Goal: Task Accomplishment & Management: Use online tool/utility

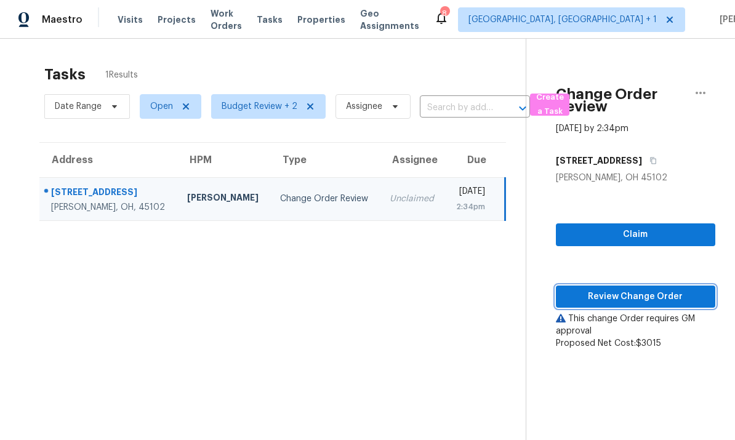
click at [643, 292] on span "Review Change Order" at bounding box center [636, 296] width 140 height 15
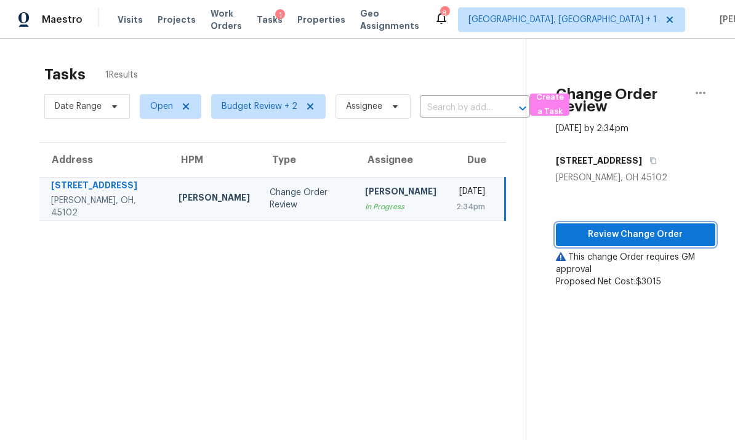
click at [617, 233] on span "Review Change Order" at bounding box center [636, 234] width 140 height 15
click at [130, 18] on span "Visits" at bounding box center [130, 20] width 25 height 12
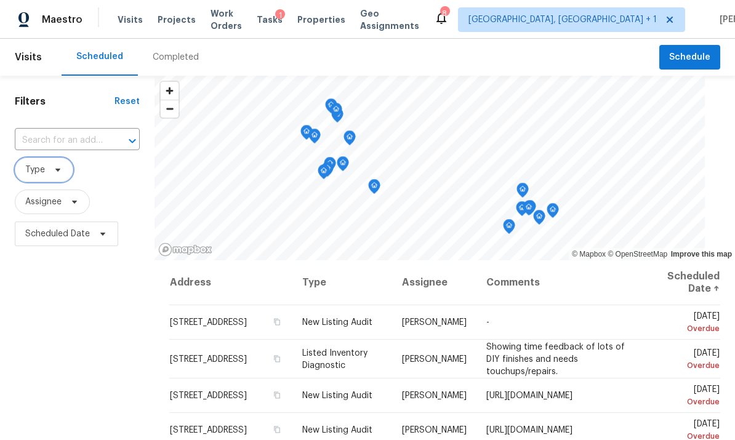
click at [42, 171] on span "Type" at bounding box center [35, 170] width 20 height 12
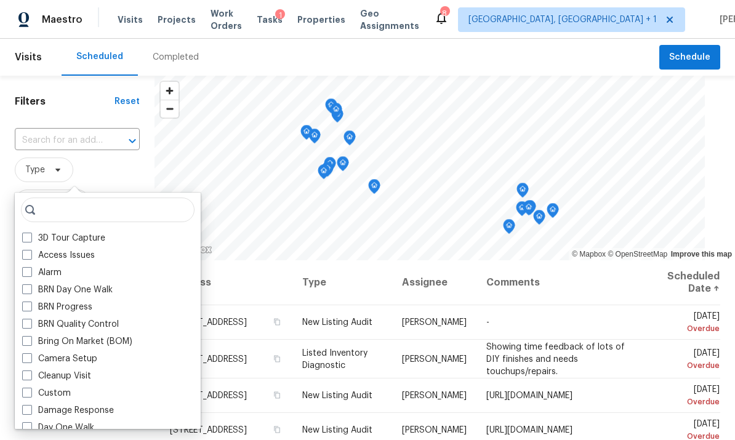
click at [22, 257] on span at bounding box center [27, 255] width 10 height 10
click at [22, 257] on input "Access Issues" at bounding box center [26, 253] width 8 height 8
checkbox input "true"
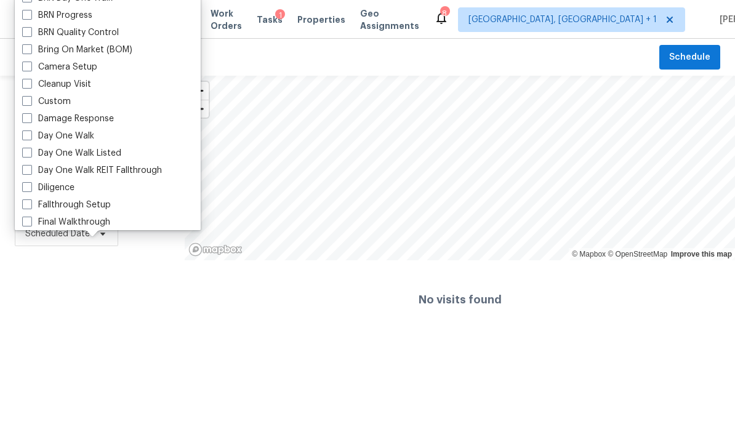
scroll to position [109, 0]
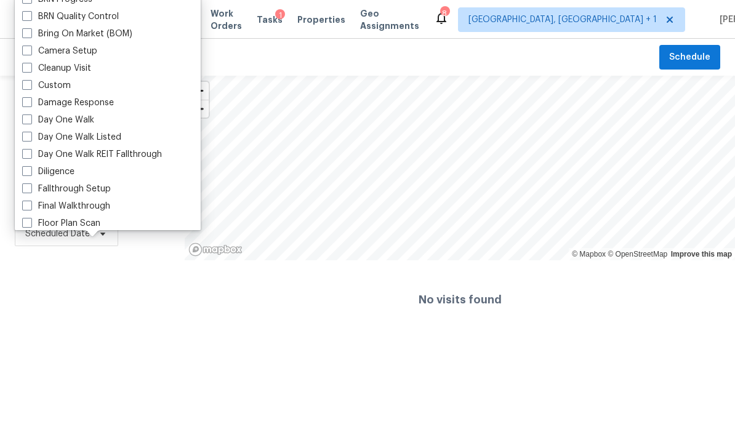
click at [22, 171] on span at bounding box center [27, 171] width 10 height 10
click at [22, 171] on input "Diligence" at bounding box center [26, 170] width 8 height 8
checkbox input "true"
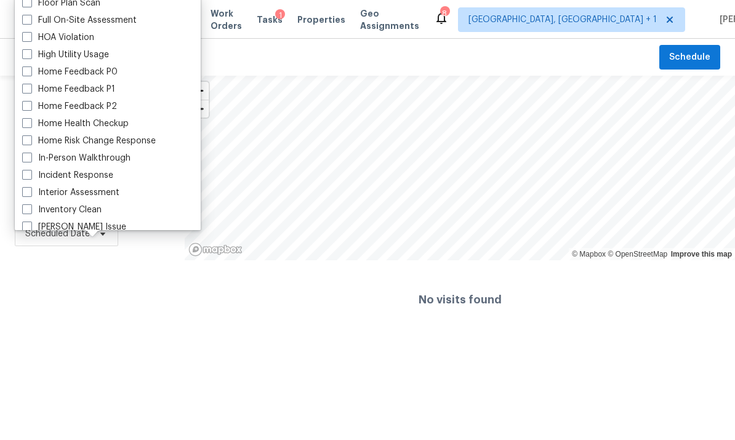
scroll to position [336, 0]
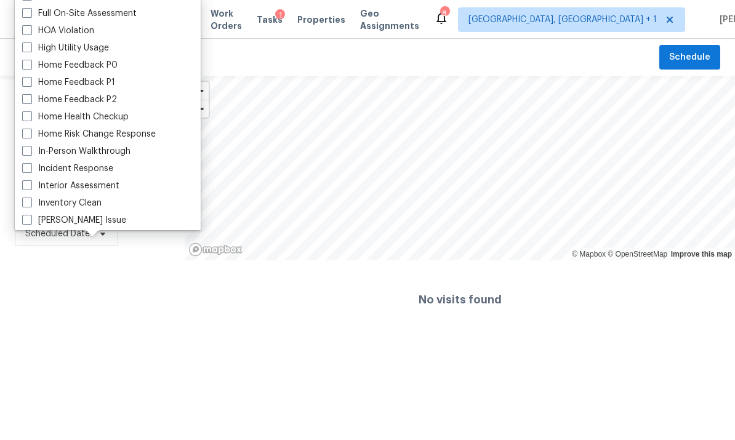
click at [25, 154] on span at bounding box center [27, 151] width 10 height 10
click at [25, 153] on input "In-Person Walkthrough" at bounding box center [26, 149] width 8 height 8
checkbox input "true"
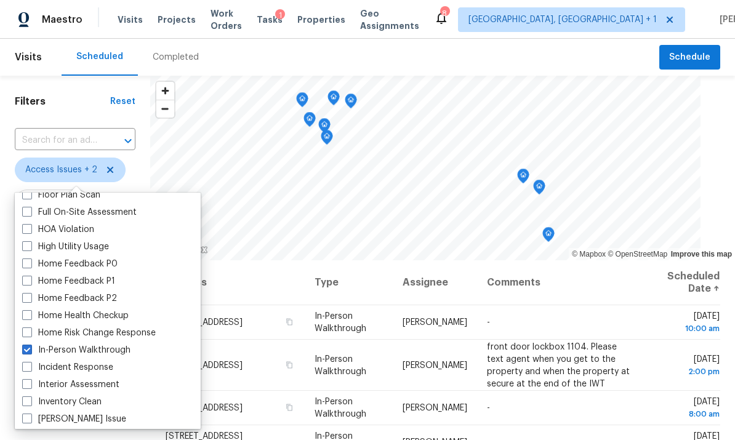
click at [257, 63] on div "Scheduled Completed" at bounding box center [361, 57] width 598 height 37
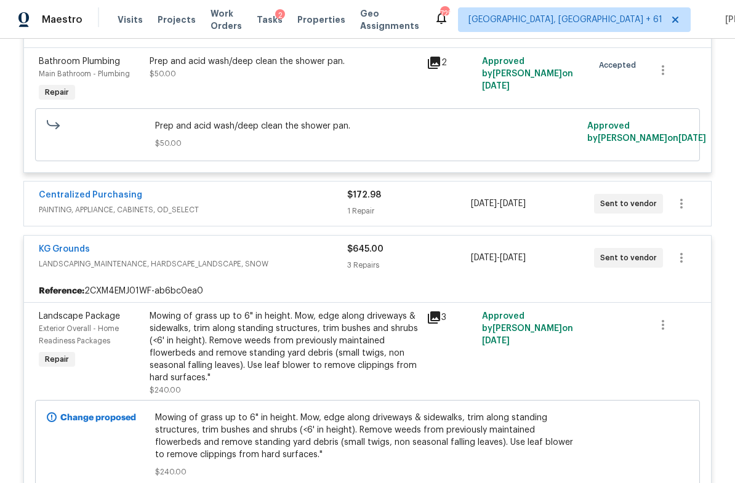
scroll to position [1499, 0]
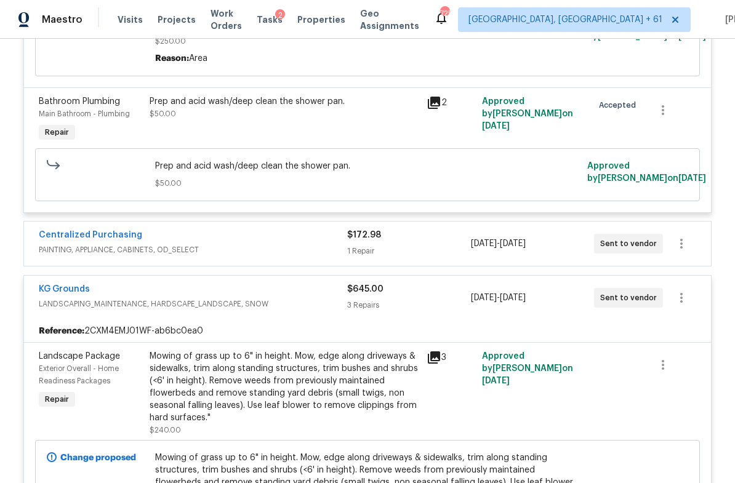
click at [236, 252] on span "PAINTING, APPLIANCE, CABINETS, OD_SELECT" at bounding box center [193, 250] width 308 height 12
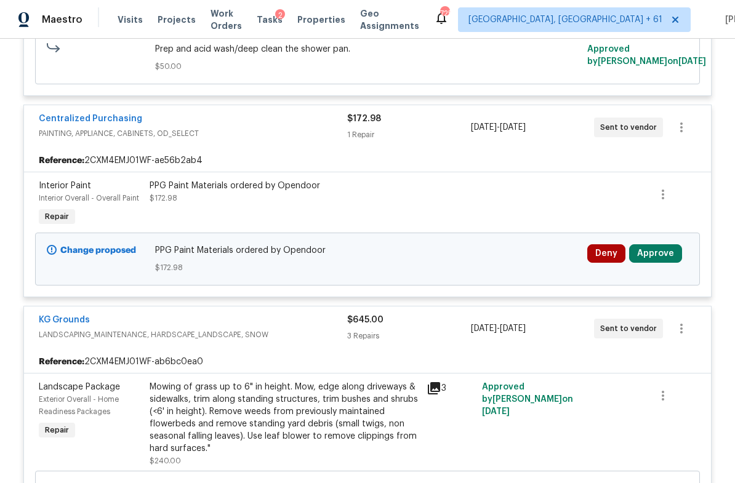
scroll to position [1664, 0]
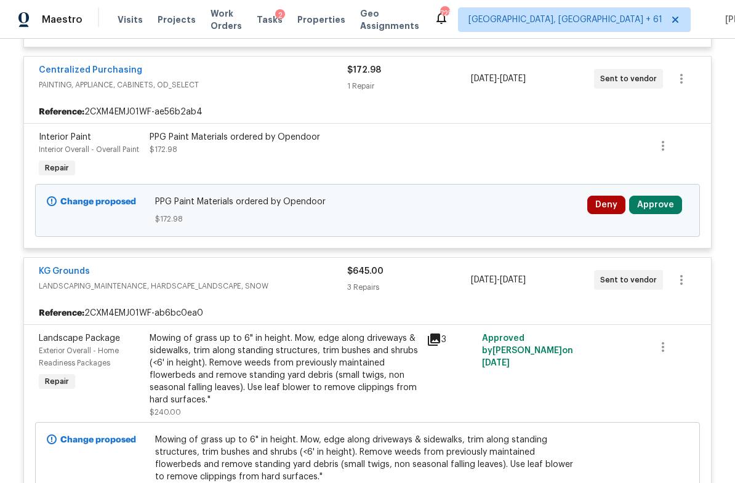
click at [662, 214] on button "Approve" at bounding box center [655, 205] width 53 height 18
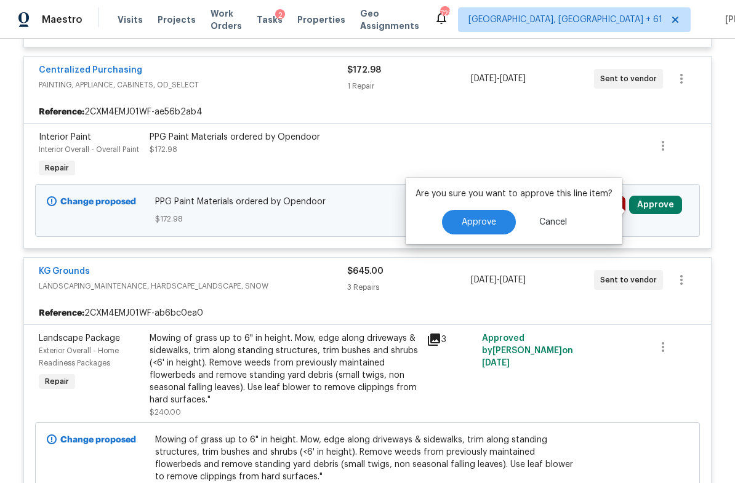
click at [490, 226] on span "Approve" at bounding box center [479, 222] width 34 height 9
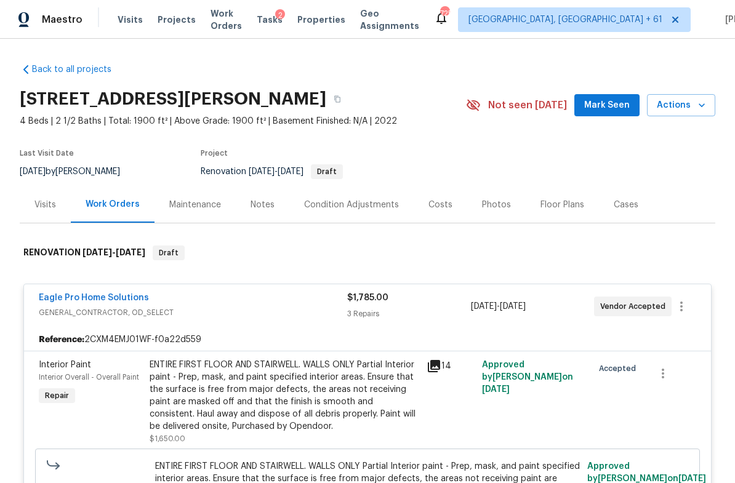
scroll to position [0, 0]
click at [440, 207] on div "Costs" at bounding box center [440, 205] width 24 height 12
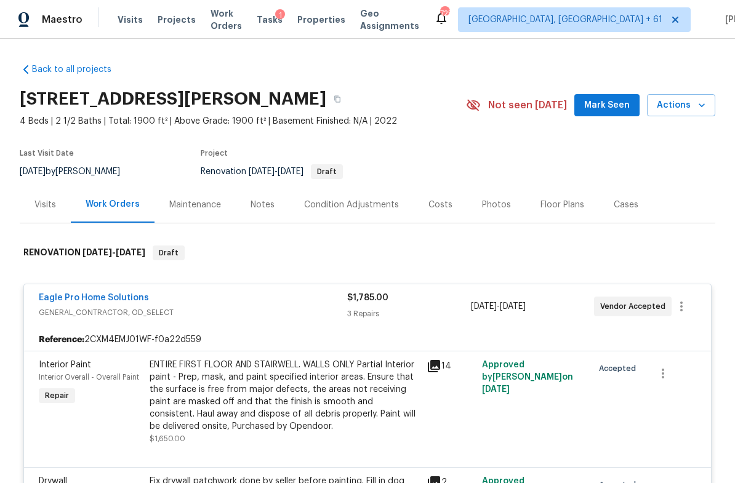
click at [270, 206] on div "Notes" at bounding box center [262, 205] width 24 height 12
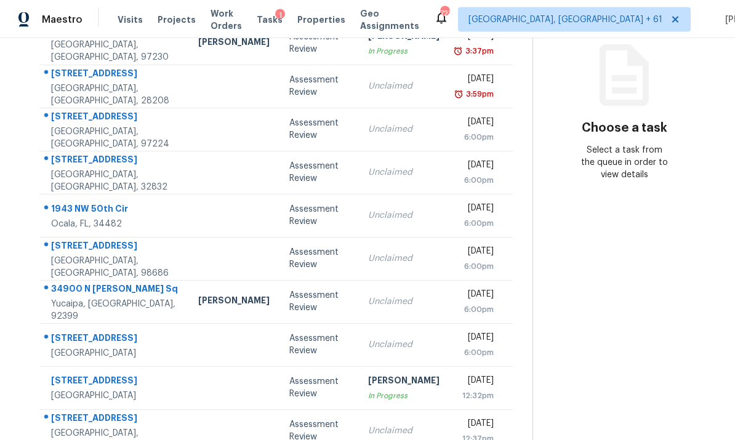
scroll to position [46, 0]
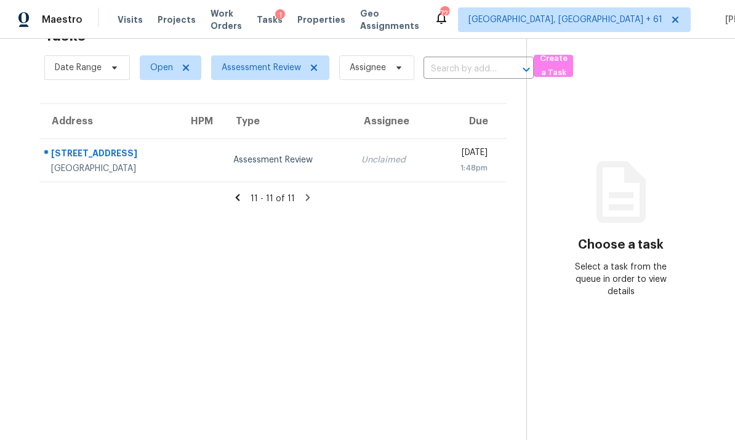
scroll to position [0, 0]
click at [239, 199] on icon at bounding box center [238, 197] width 4 height 7
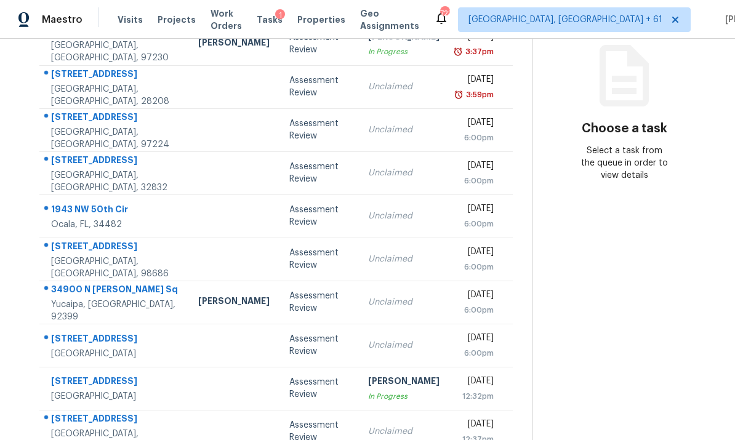
scroll to position [46, 0]
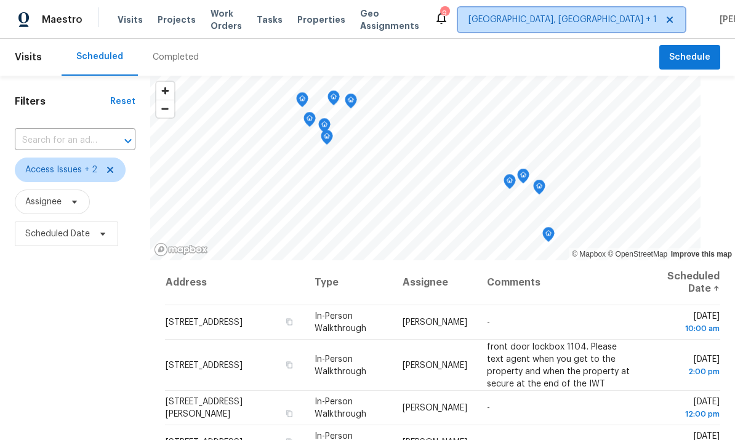
click at [543, 20] on span "[GEOGRAPHIC_DATA], [GEOGRAPHIC_DATA] + 1" at bounding box center [562, 20] width 188 height 12
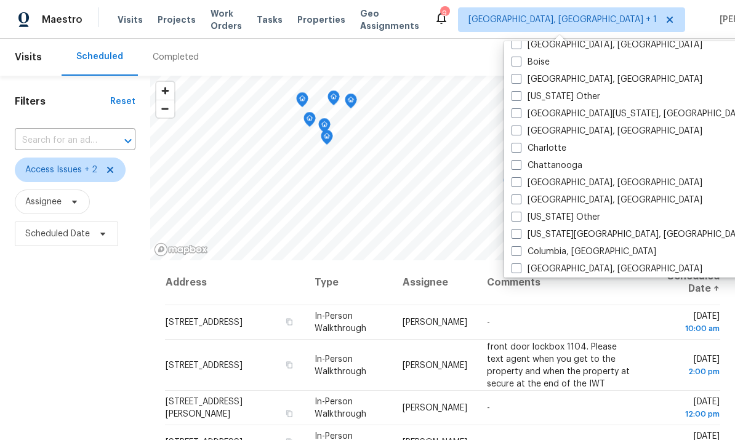
scroll to position [201, 0]
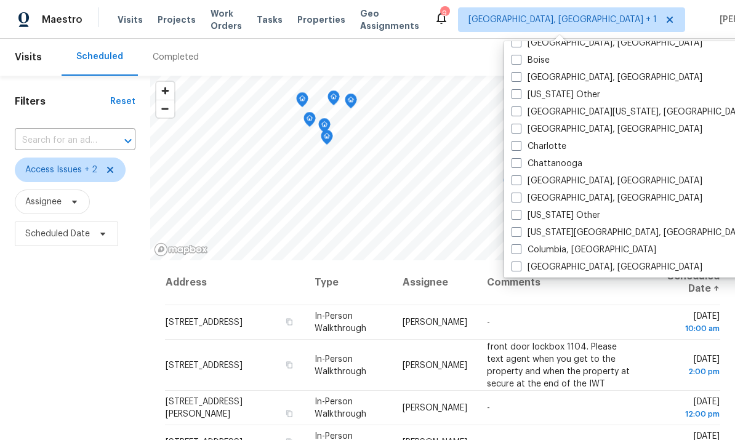
click at [521, 202] on label "[GEOGRAPHIC_DATA], [GEOGRAPHIC_DATA]" at bounding box center [606, 198] width 191 height 12
click at [519, 200] on input "[GEOGRAPHIC_DATA], [GEOGRAPHIC_DATA]" at bounding box center [515, 196] width 8 height 8
checkbox input "true"
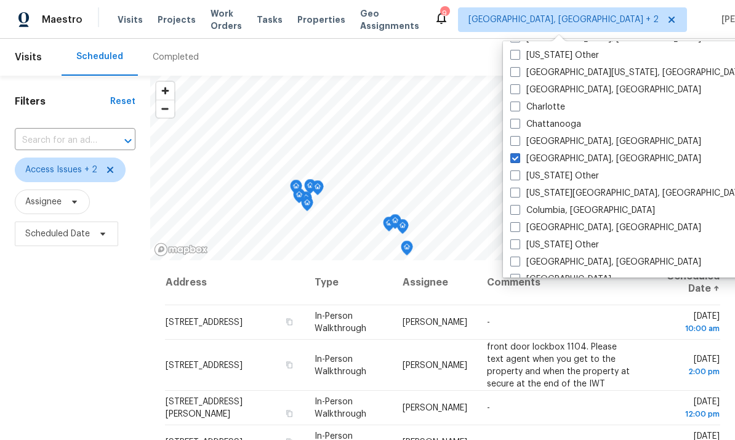
scroll to position [242, 0]
click at [524, 228] on label "[GEOGRAPHIC_DATA], [GEOGRAPHIC_DATA]" at bounding box center [605, 226] width 191 height 12
click at [518, 228] on input "[GEOGRAPHIC_DATA], [GEOGRAPHIC_DATA]" at bounding box center [514, 224] width 8 height 8
checkbox input "true"
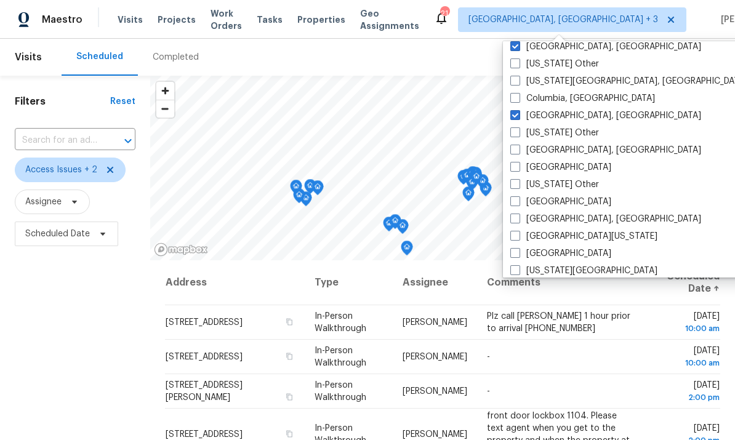
scroll to position [357, 0]
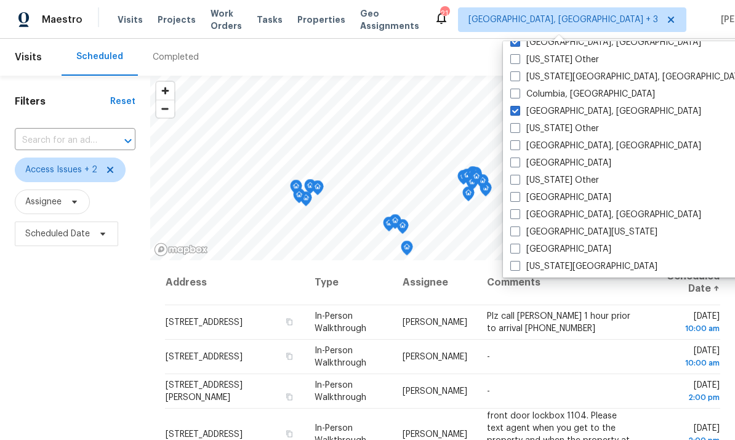
click at [519, 217] on span at bounding box center [515, 214] width 10 height 10
click at [518, 217] on input "[GEOGRAPHIC_DATA], [GEOGRAPHIC_DATA]" at bounding box center [514, 213] width 8 height 8
checkbox input "true"
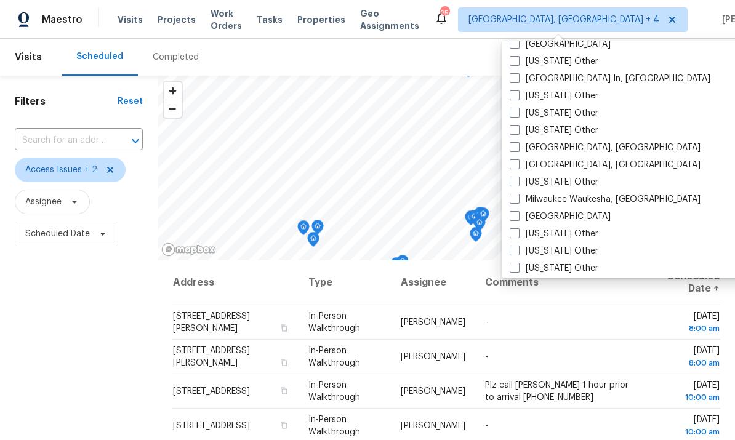
scroll to position [891, 0]
click at [521, 219] on label "[GEOGRAPHIC_DATA]" at bounding box center [560, 215] width 101 height 12
click at [518, 217] on input "[GEOGRAPHIC_DATA]" at bounding box center [514, 213] width 8 height 8
checkbox input "true"
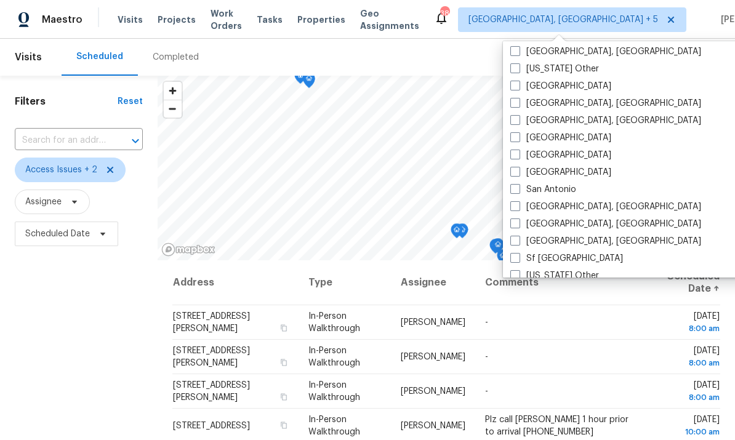
scroll to position [1521, 0]
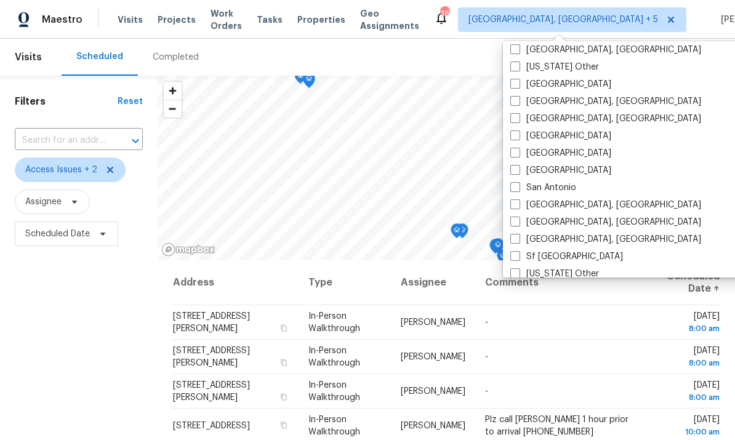
click at [522, 189] on label "San Antonio" at bounding box center [543, 188] width 66 height 12
click at [518, 189] on input "San Antonio" at bounding box center [514, 186] width 8 height 8
checkbox input "true"
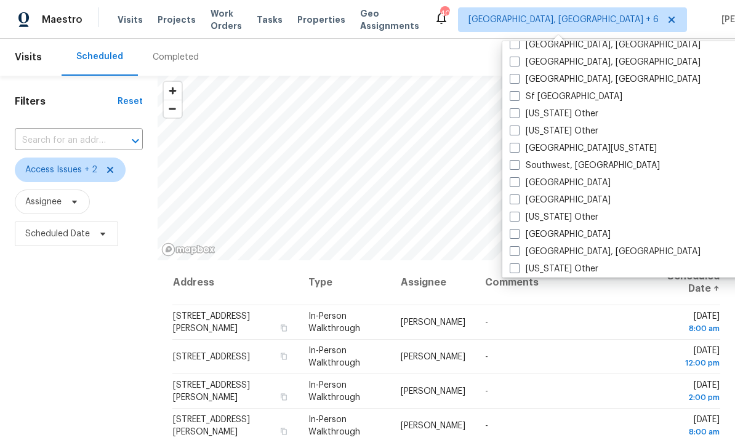
scroll to position [1691, 0]
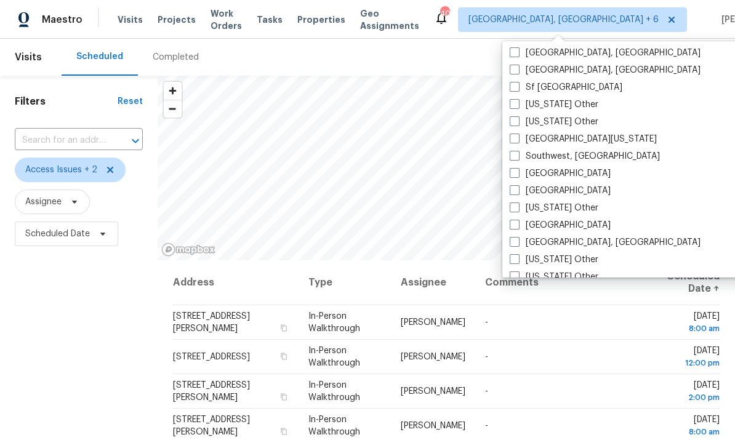
click at [518, 178] on label "[GEOGRAPHIC_DATA]" at bounding box center [560, 173] width 101 height 12
click at [518, 175] on input "[GEOGRAPHIC_DATA]" at bounding box center [514, 171] width 8 height 8
checkbox input "true"
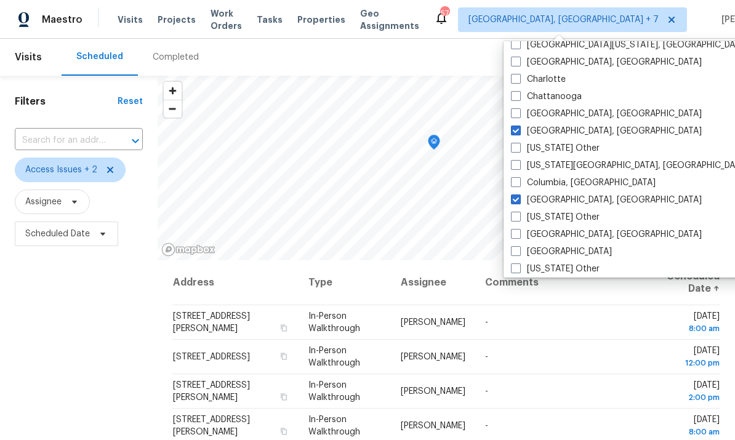
scroll to position [271, 0]
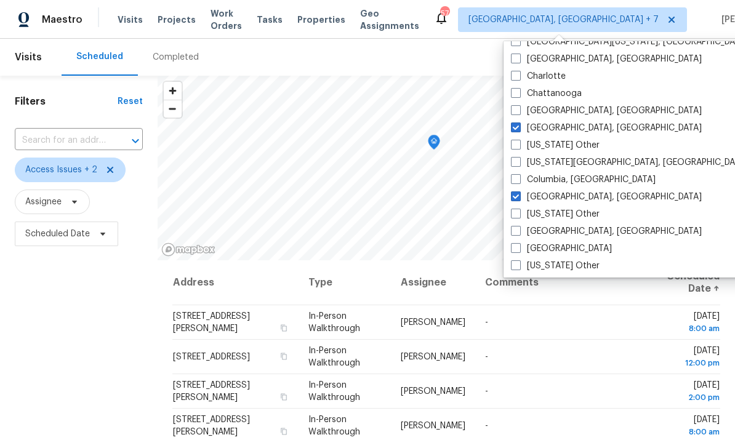
click at [523, 231] on label "[GEOGRAPHIC_DATA], [GEOGRAPHIC_DATA]" at bounding box center [606, 231] width 191 height 12
click at [519, 231] on input "[GEOGRAPHIC_DATA], [GEOGRAPHIC_DATA]" at bounding box center [515, 229] width 8 height 8
checkbox input "true"
click at [64, 172] on span "Access Issues + 2" at bounding box center [61, 170] width 72 height 12
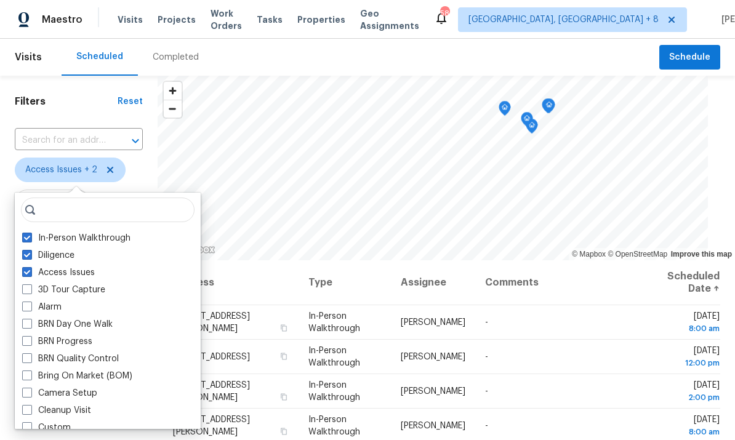
click at [30, 271] on span at bounding box center [27, 272] width 10 height 10
click at [30, 271] on input "Access Issues" at bounding box center [26, 271] width 8 height 8
checkbox input "false"
click at [7, 194] on div "Filters Reset ​ Diligence + 1 Assignee Scheduled Date" at bounding box center [79, 344] width 158 height 537
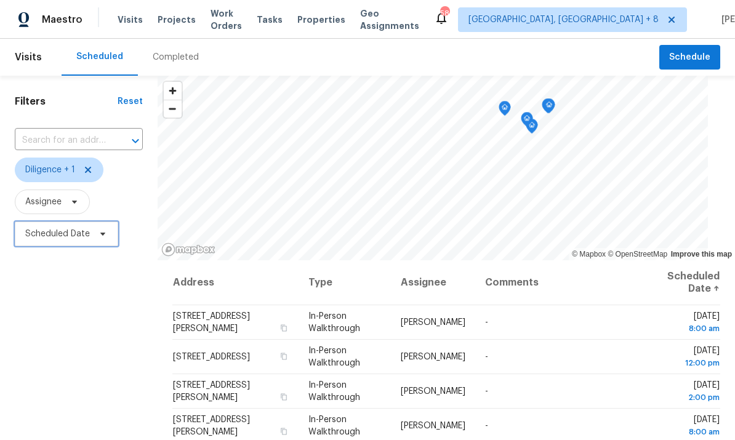
click at [58, 239] on span "Scheduled Date" at bounding box center [57, 234] width 65 height 12
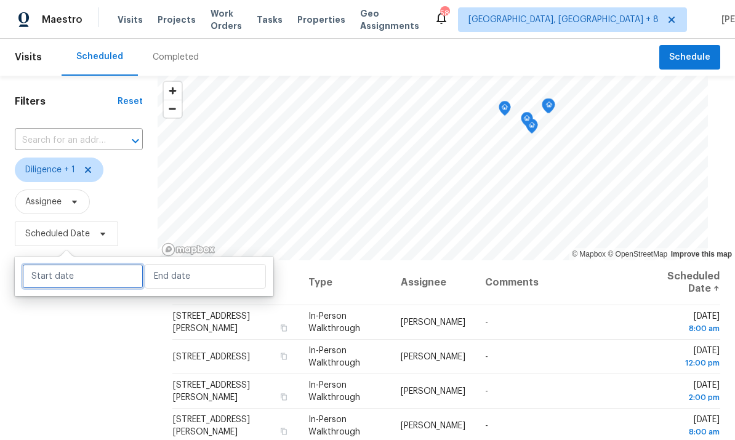
click at [79, 281] on input "text" at bounding box center [82, 276] width 121 height 25
select select "9"
select select "2025"
select select "10"
select select "2025"
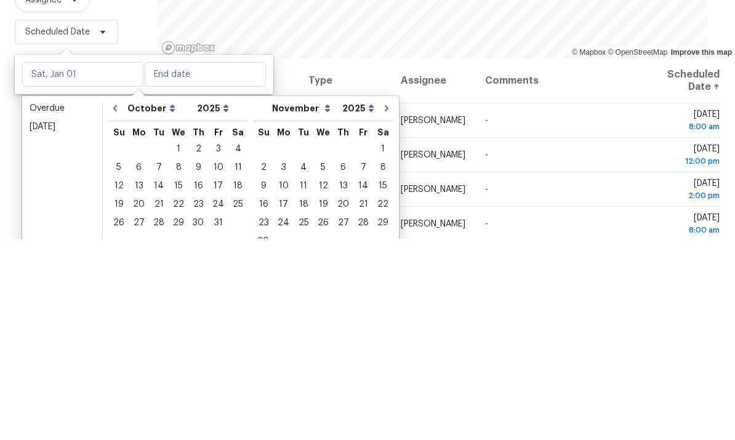
scroll to position [46, 0]
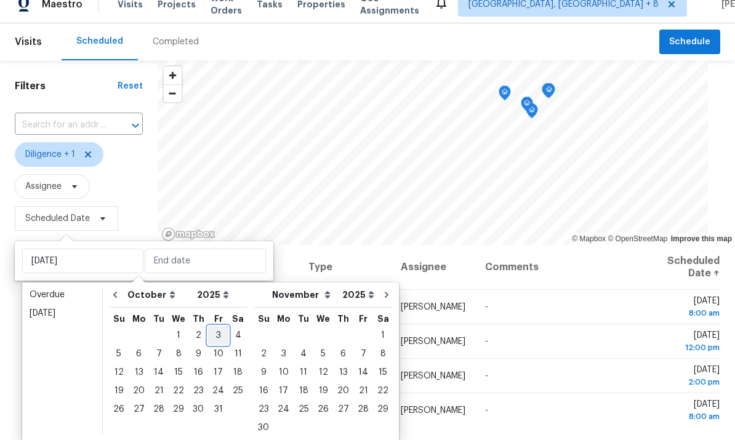
click at [216, 327] on div "3" at bounding box center [218, 335] width 20 height 17
type input "[DATE]"
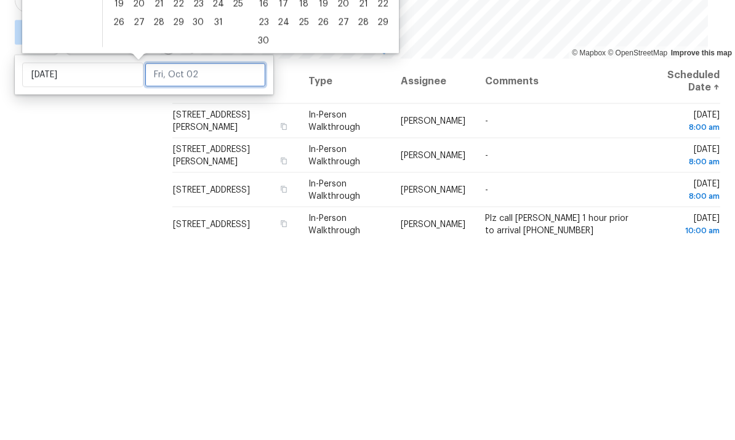
click at [177, 264] on input "text" at bounding box center [205, 276] width 121 height 25
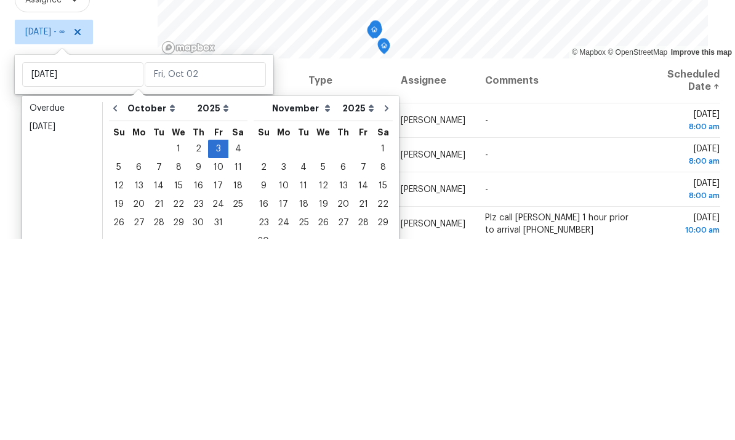
scroll to position [46, 0]
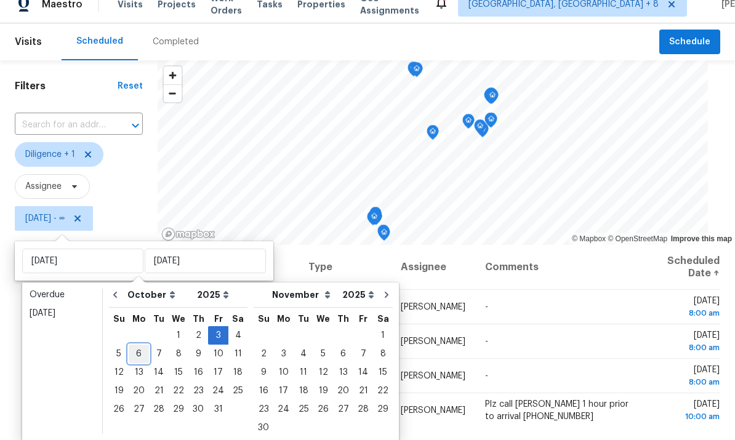
click at [139, 345] on div "6" at bounding box center [139, 353] width 20 height 17
type input "[DATE]"
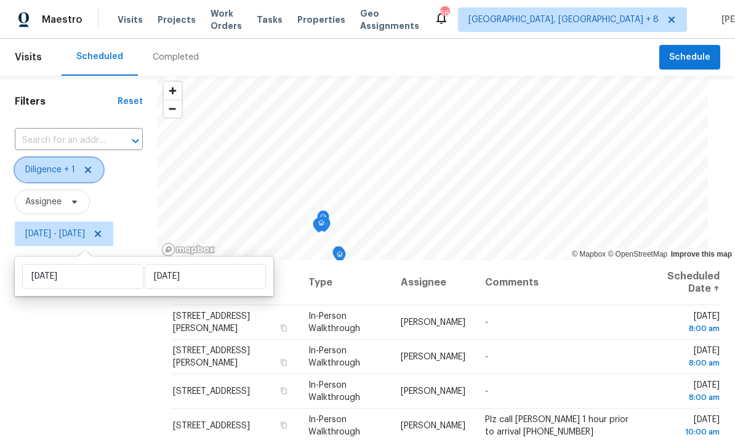
click at [60, 164] on span "Diligence + 1" at bounding box center [50, 170] width 50 height 12
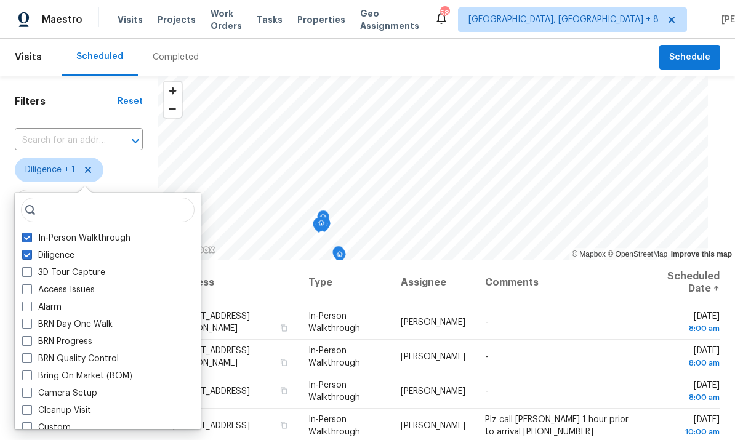
click at [24, 250] on span at bounding box center [27, 255] width 10 height 10
click at [24, 249] on input "Diligence" at bounding box center [26, 253] width 8 height 8
checkbox input "false"
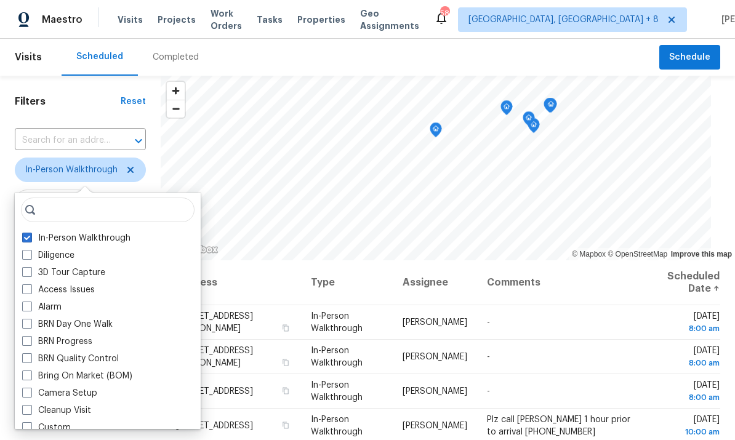
click at [2, 199] on div "Filters Reset ​ In-Person Walkthrough Assignee [DATE] - [DATE]" at bounding box center [80, 344] width 161 height 537
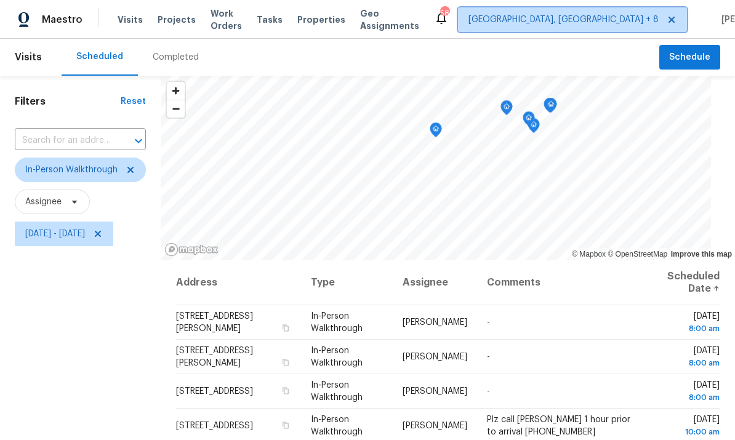
click at [546, 23] on span "[GEOGRAPHIC_DATA], [GEOGRAPHIC_DATA] + 8" at bounding box center [563, 20] width 190 height 12
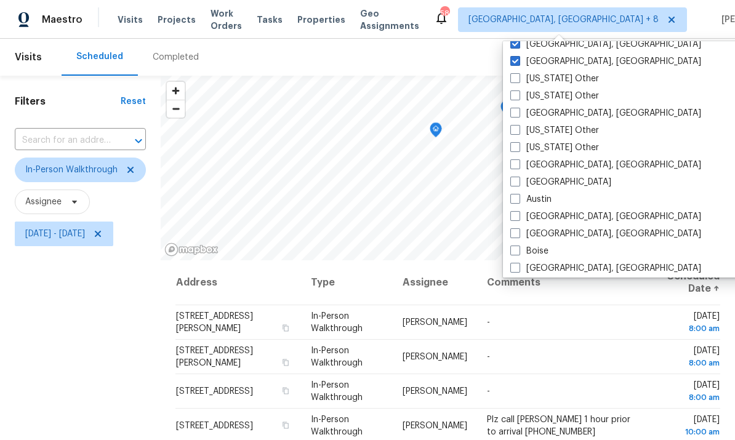
scroll to position [132, 0]
click at [521, 116] on label "[GEOGRAPHIC_DATA], [GEOGRAPHIC_DATA]" at bounding box center [605, 112] width 191 height 12
click at [518, 114] on input "[GEOGRAPHIC_DATA], [GEOGRAPHIC_DATA]" at bounding box center [514, 110] width 8 height 8
checkbox input "true"
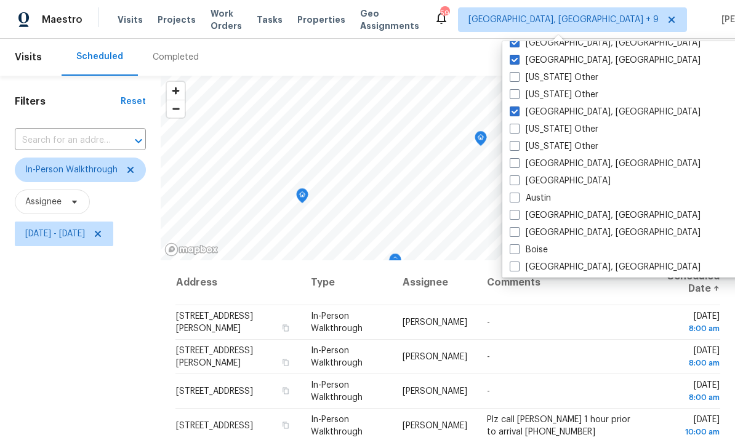
click at [518, 169] on label "[GEOGRAPHIC_DATA], [GEOGRAPHIC_DATA]" at bounding box center [605, 164] width 191 height 12
click at [518, 166] on input "[GEOGRAPHIC_DATA], [GEOGRAPHIC_DATA]" at bounding box center [514, 162] width 8 height 8
checkbox input "true"
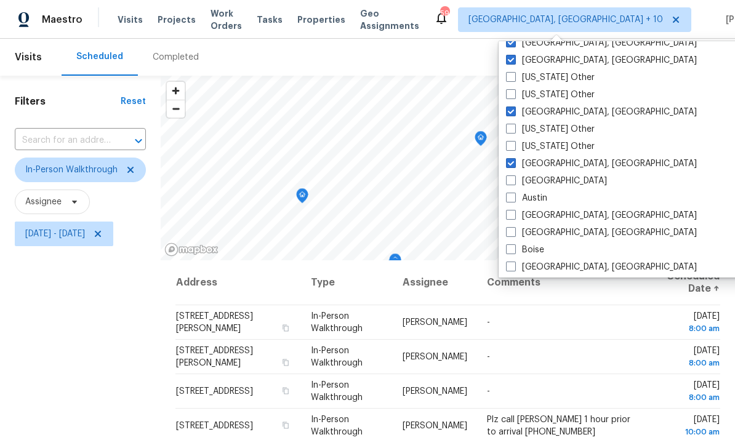
click at [516, 181] on label "[GEOGRAPHIC_DATA]" at bounding box center [556, 181] width 101 height 12
click at [514, 181] on input "[GEOGRAPHIC_DATA]" at bounding box center [510, 179] width 8 height 8
checkbox input "true"
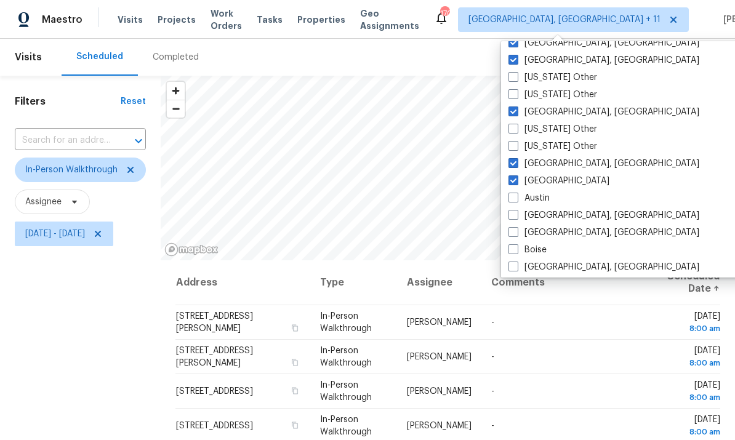
click at [516, 199] on span at bounding box center [513, 198] width 10 height 10
click at [516, 199] on input "Austin" at bounding box center [512, 196] width 8 height 8
checkbox input "true"
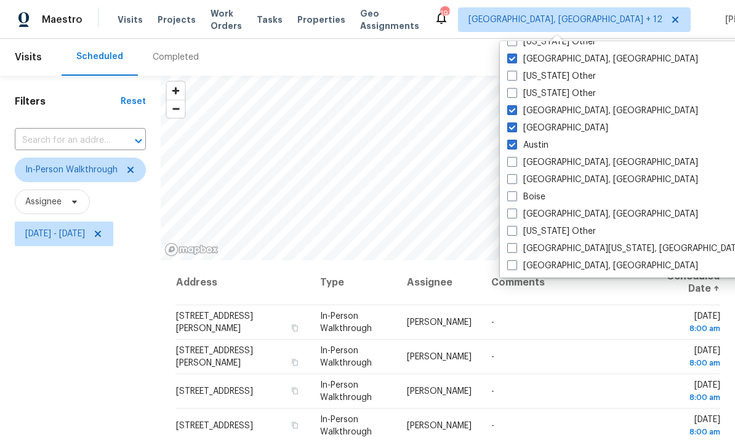
scroll to position [190, 0]
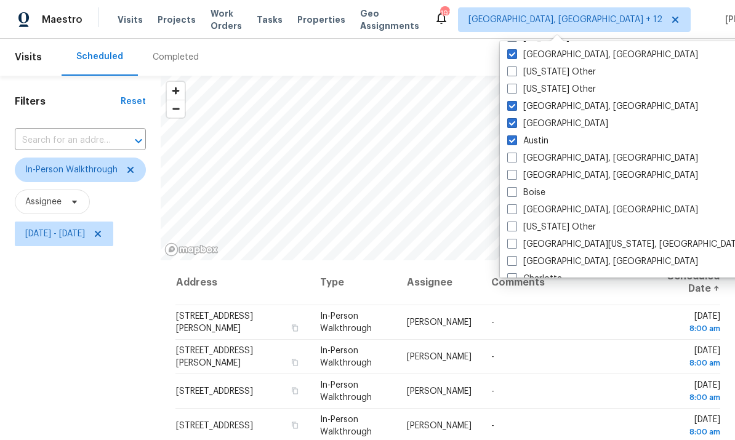
click at [515, 161] on span at bounding box center [512, 158] width 10 height 10
click at [515, 160] on input "[GEOGRAPHIC_DATA], [GEOGRAPHIC_DATA]" at bounding box center [511, 156] width 8 height 8
checkbox input "true"
click at [515, 175] on span at bounding box center [512, 175] width 10 height 10
click at [515, 175] on input "[GEOGRAPHIC_DATA], [GEOGRAPHIC_DATA]" at bounding box center [511, 173] width 8 height 8
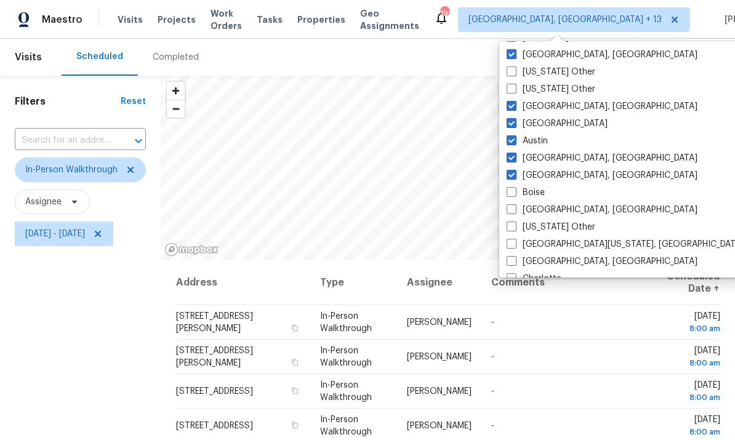
checkbox input "true"
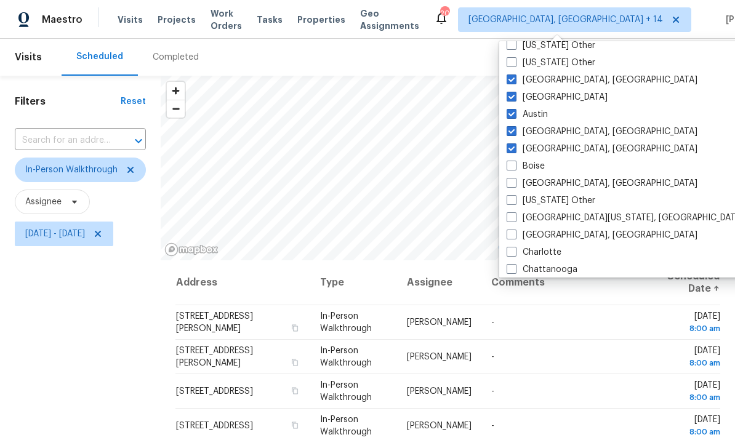
click at [514, 167] on span at bounding box center [512, 166] width 10 height 10
click at [514, 167] on input "Boise" at bounding box center [511, 164] width 8 height 8
checkbox input "true"
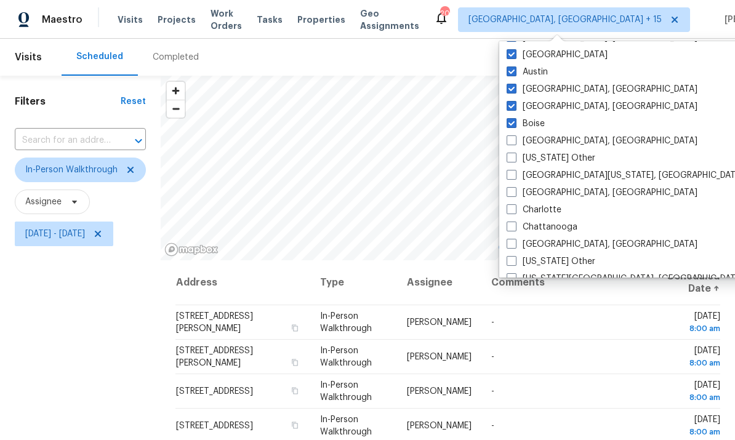
scroll to position [261, 0]
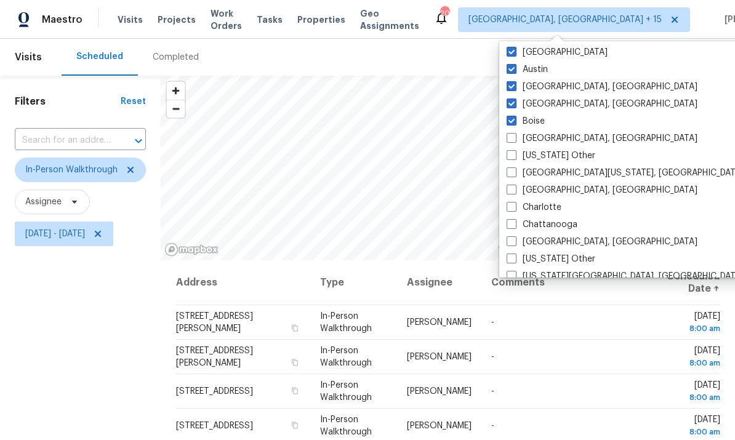
click at [515, 174] on span at bounding box center [512, 172] width 10 height 10
click at [515, 174] on input "[GEOGRAPHIC_DATA][US_STATE], [GEOGRAPHIC_DATA]" at bounding box center [511, 171] width 8 height 8
checkbox input "true"
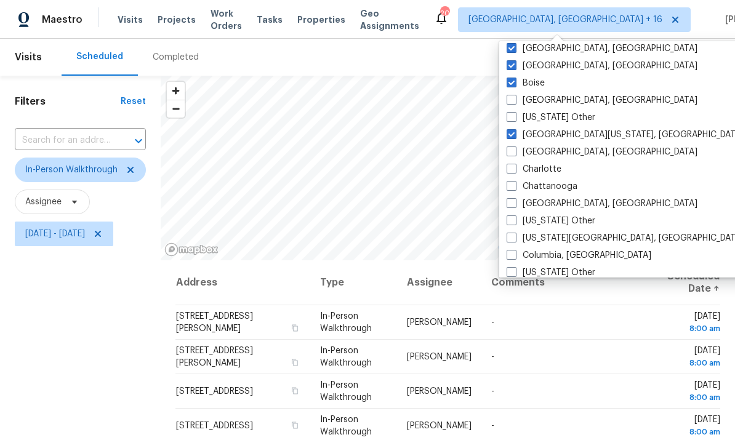
scroll to position [300, 0]
click at [513, 154] on span at bounding box center [512, 151] width 10 height 10
click at [513, 153] on input "[GEOGRAPHIC_DATA], [GEOGRAPHIC_DATA]" at bounding box center [511, 149] width 8 height 8
checkbox input "true"
click at [513, 166] on span at bounding box center [512, 168] width 10 height 10
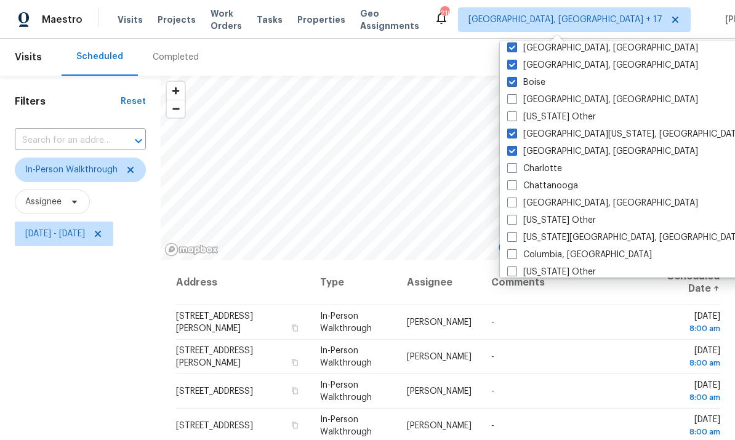
click at [513, 166] on input "Charlotte" at bounding box center [511, 166] width 8 height 8
checkbox input "true"
click at [513, 182] on span at bounding box center [512, 185] width 10 height 10
click at [513, 182] on input "Chattanooga" at bounding box center [511, 184] width 8 height 8
checkbox input "true"
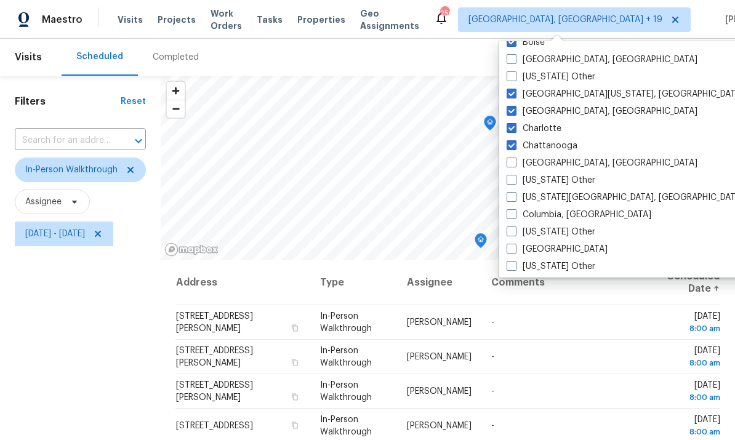
scroll to position [342, 0]
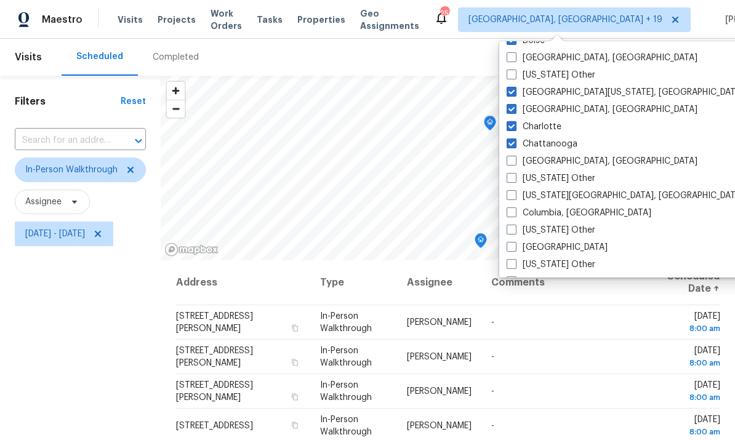
click at [511, 193] on span at bounding box center [512, 195] width 10 height 10
click at [511, 193] on input "[US_STATE][GEOGRAPHIC_DATA], [GEOGRAPHIC_DATA]" at bounding box center [511, 194] width 8 height 8
checkbox input "true"
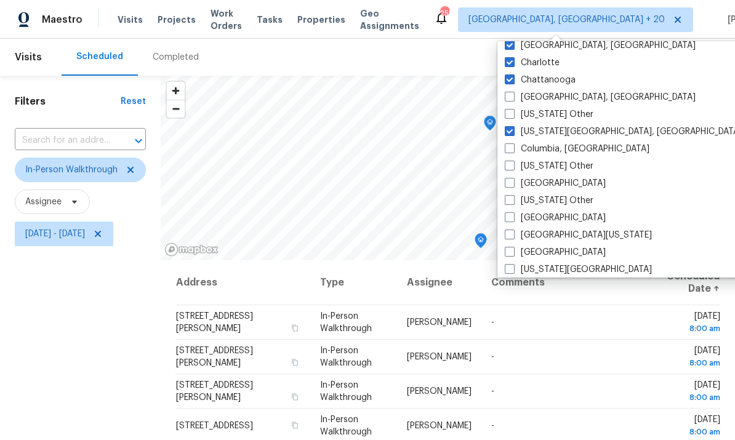
scroll to position [407, 0]
click at [508, 153] on label "Columbia, [GEOGRAPHIC_DATA]" at bounding box center [577, 148] width 145 height 12
click at [508, 150] on input "Columbia, [GEOGRAPHIC_DATA]" at bounding box center [509, 146] width 8 height 8
checkbox input "true"
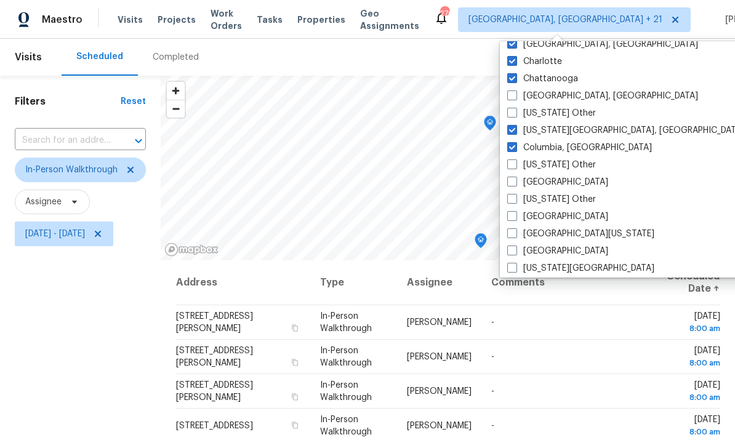
click at [515, 179] on span at bounding box center [512, 182] width 10 height 10
click at [515, 179] on input "[GEOGRAPHIC_DATA]" at bounding box center [511, 180] width 8 height 8
checkbox input "true"
click at [517, 214] on label "[GEOGRAPHIC_DATA]" at bounding box center [556, 216] width 101 height 12
click at [514, 214] on input "[GEOGRAPHIC_DATA]" at bounding box center [510, 214] width 8 height 8
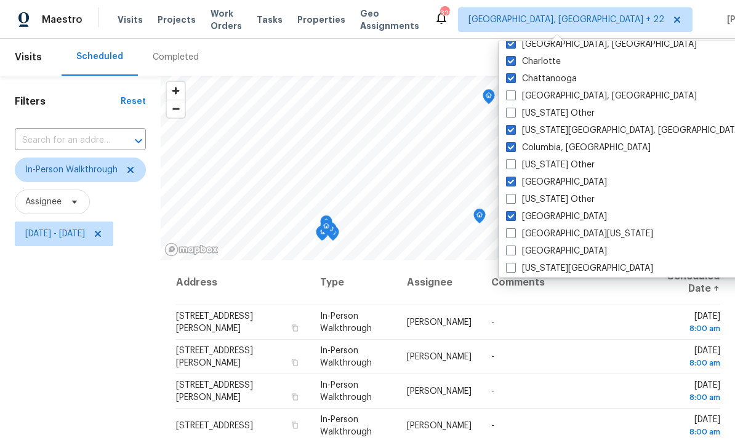
checkbox input "true"
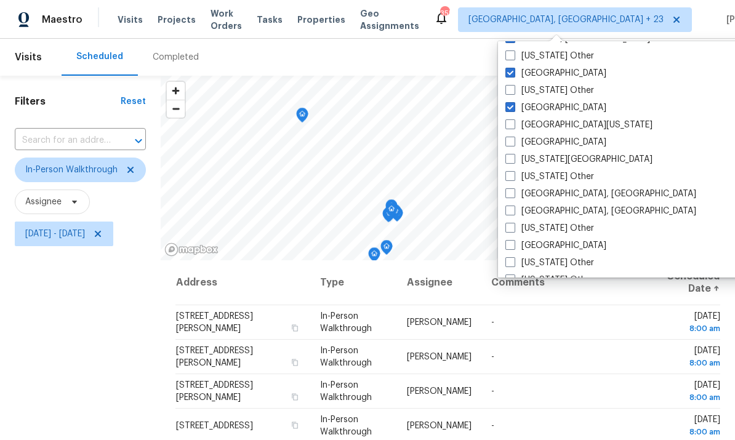
scroll to position [518, 0]
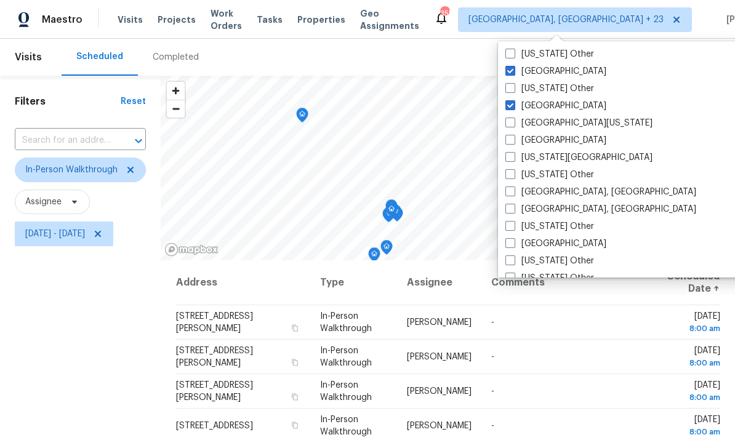
click at [512, 194] on span at bounding box center [510, 191] width 10 height 10
click at [512, 194] on input "[GEOGRAPHIC_DATA], [GEOGRAPHIC_DATA]" at bounding box center [509, 190] width 8 height 8
checkbox input "true"
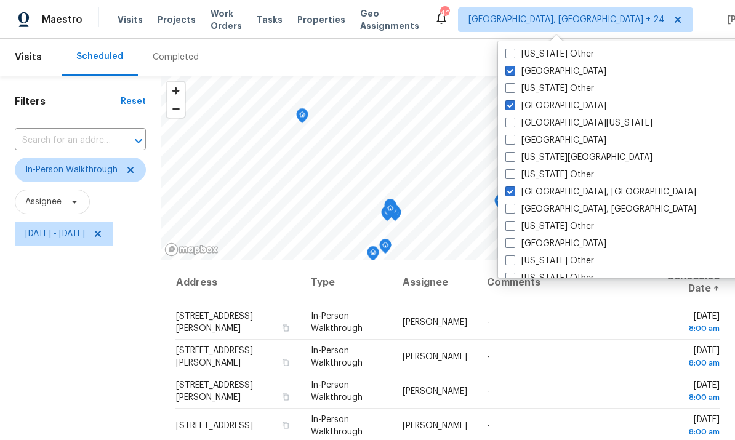
click at [514, 207] on span at bounding box center [510, 209] width 10 height 10
click at [513, 207] on input "[GEOGRAPHIC_DATA], [GEOGRAPHIC_DATA]" at bounding box center [509, 207] width 8 height 8
checkbox input "true"
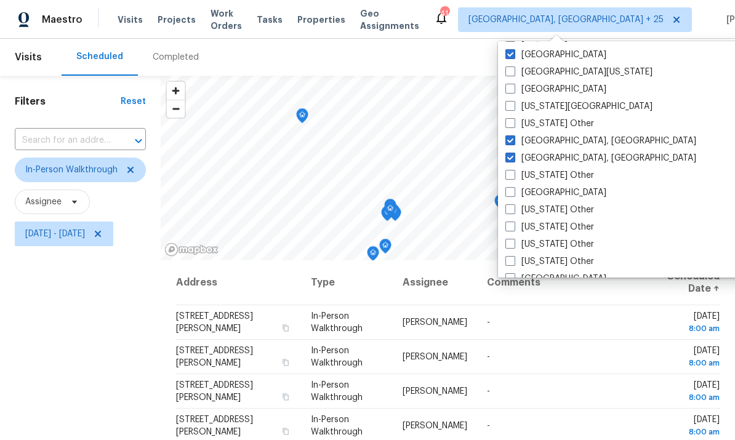
scroll to position [569, 0]
click at [516, 196] on label "[GEOGRAPHIC_DATA]" at bounding box center [555, 192] width 101 height 12
click at [513, 194] on input "[GEOGRAPHIC_DATA]" at bounding box center [509, 190] width 8 height 8
checkbox input "true"
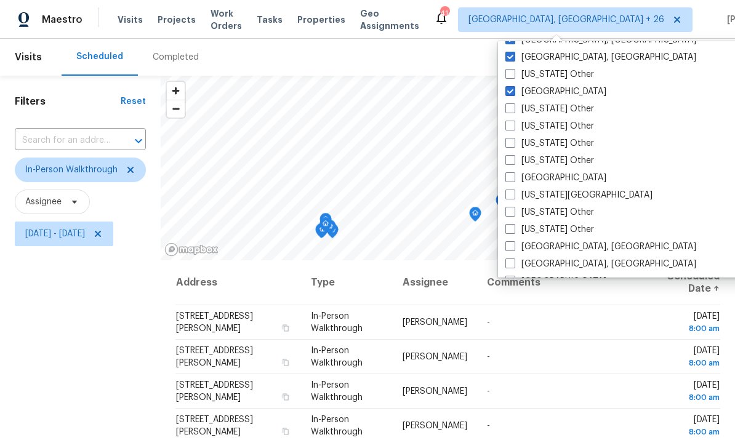
scroll to position [671, 0]
click at [516, 177] on label "[GEOGRAPHIC_DATA]" at bounding box center [555, 176] width 101 height 12
click at [513, 177] on input "[GEOGRAPHIC_DATA]" at bounding box center [509, 174] width 8 height 8
checkbox input "true"
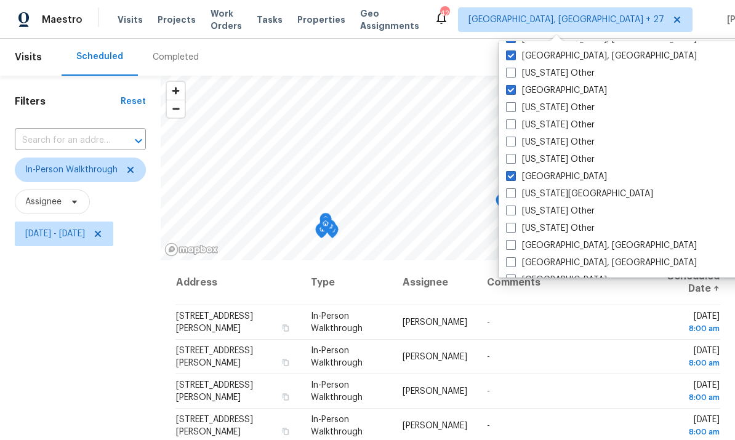
click at [517, 190] on label "[US_STATE][GEOGRAPHIC_DATA]" at bounding box center [579, 194] width 147 height 12
click at [514, 190] on input "[US_STATE][GEOGRAPHIC_DATA]" at bounding box center [510, 192] width 8 height 8
checkbox input "true"
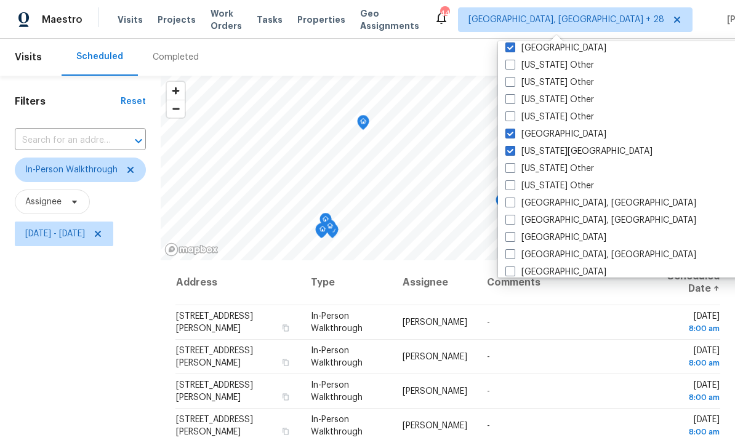
scroll to position [729, 0]
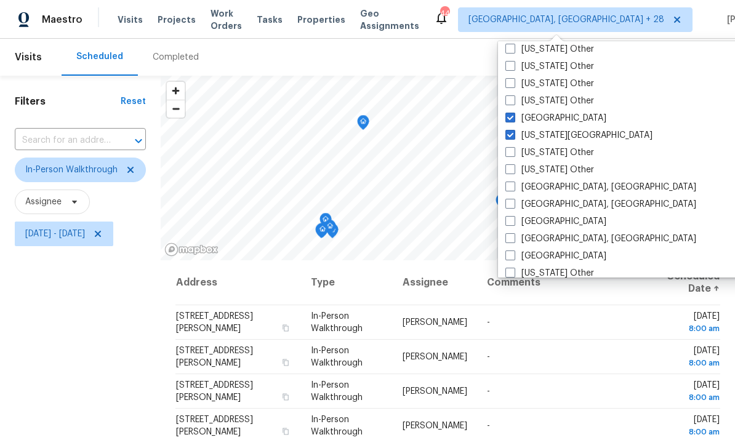
click at [513, 186] on span at bounding box center [510, 187] width 10 height 10
click at [513, 186] on input "[GEOGRAPHIC_DATA], [GEOGRAPHIC_DATA]" at bounding box center [509, 185] width 8 height 8
checkbox input "true"
click at [513, 201] on span at bounding box center [510, 204] width 10 height 10
click at [513, 201] on input "[GEOGRAPHIC_DATA], [GEOGRAPHIC_DATA]" at bounding box center [509, 202] width 8 height 8
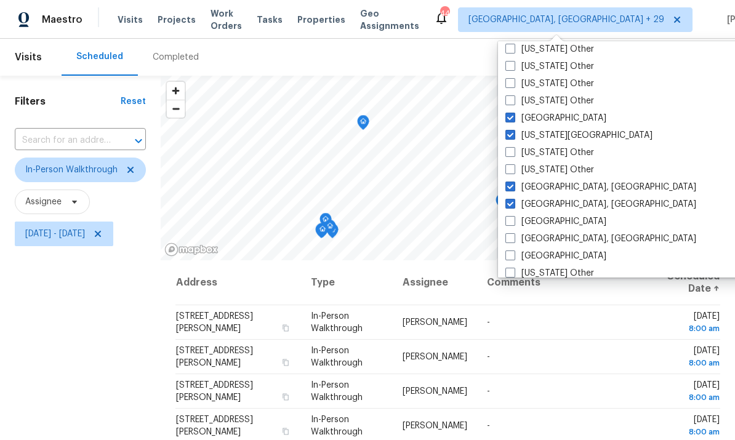
checkbox input "true"
click at [515, 217] on label "[GEOGRAPHIC_DATA]" at bounding box center [554, 221] width 101 height 12
click at [512, 217] on input "[GEOGRAPHIC_DATA]" at bounding box center [508, 219] width 8 height 8
checkbox input "true"
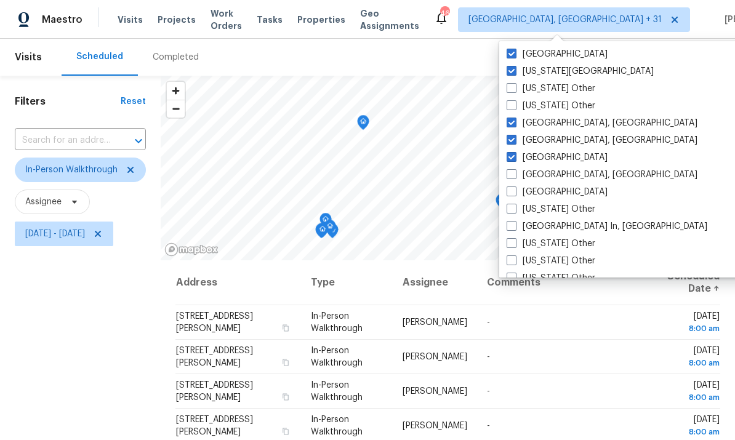
scroll to position [796, 0]
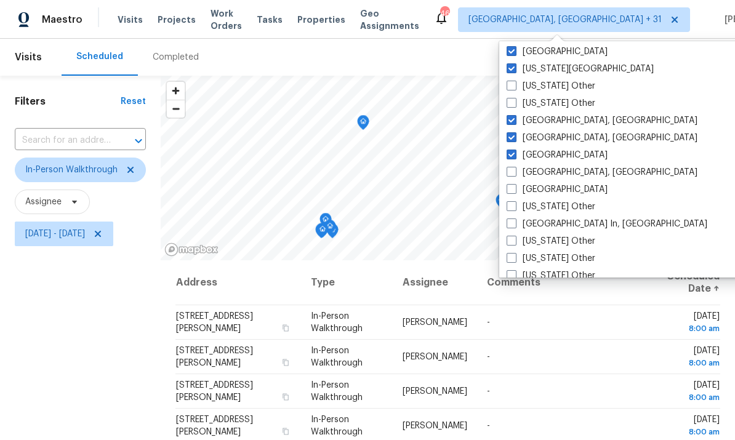
click at [515, 189] on span at bounding box center [512, 189] width 10 height 10
click at [515, 189] on input "[GEOGRAPHIC_DATA]" at bounding box center [511, 187] width 8 height 8
checkbox input "true"
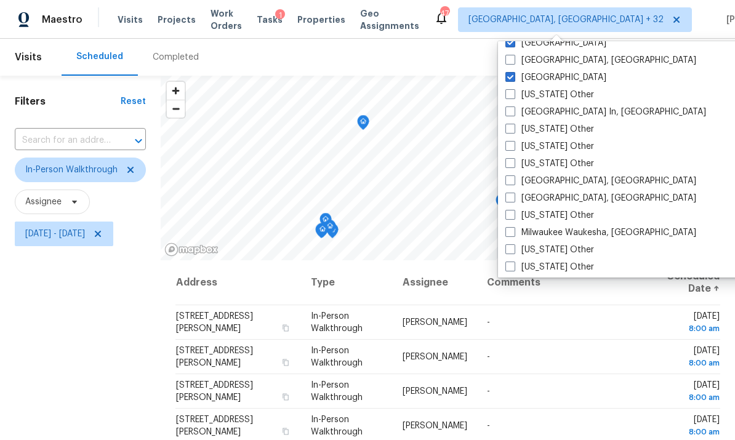
scroll to position [909, 0]
click at [511, 178] on span at bounding box center [510, 179] width 10 height 10
click at [511, 178] on input "[GEOGRAPHIC_DATA], [GEOGRAPHIC_DATA]" at bounding box center [509, 178] width 8 height 8
checkbox input "true"
click at [513, 199] on span at bounding box center [510, 196] width 10 height 10
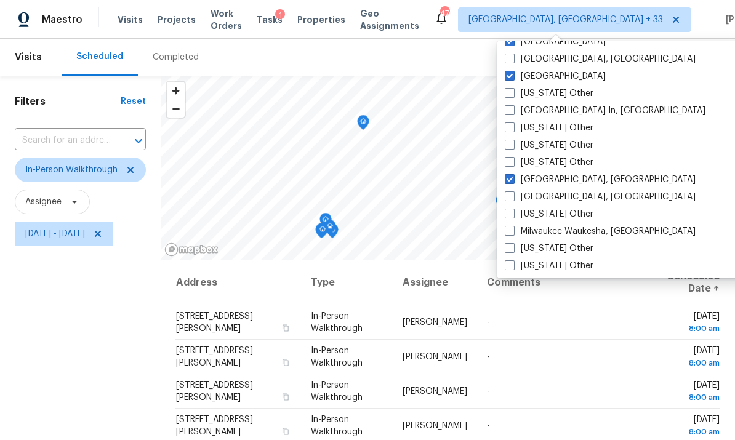
click at [513, 199] on input "[GEOGRAPHIC_DATA], [GEOGRAPHIC_DATA]" at bounding box center [509, 195] width 8 height 8
checkbox input "true"
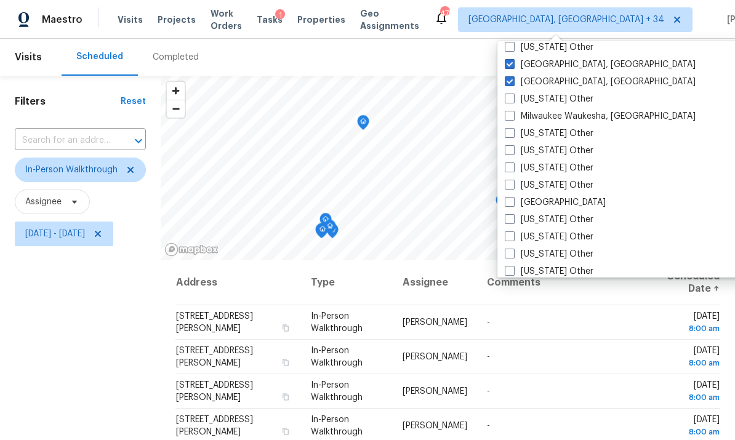
scroll to position [1027, 0]
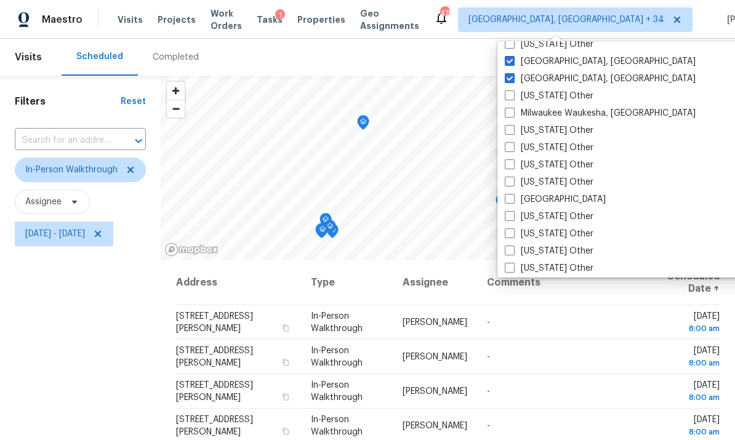
click at [513, 201] on span at bounding box center [510, 199] width 10 height 10
click at [513, 201] on input "[GEOGRAPHIC_DATA]" at bounding box center [509, 197] width 8 height 8
checkbox input "true"
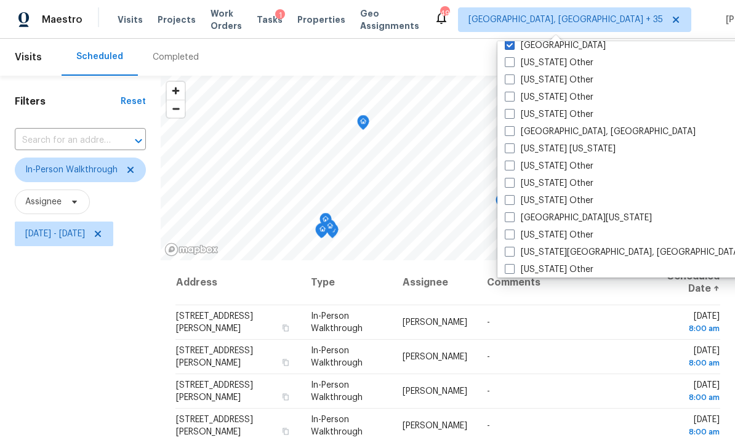
scroll to position [1182, 0]
click at [514, 150] on span at bounding box center [510, 148] width 10 height 10
click at [513, 150] on input "[US_STATE] [US_STATE]" at bounding box center [509, 146] width 8 height 8
checkbox input "true"
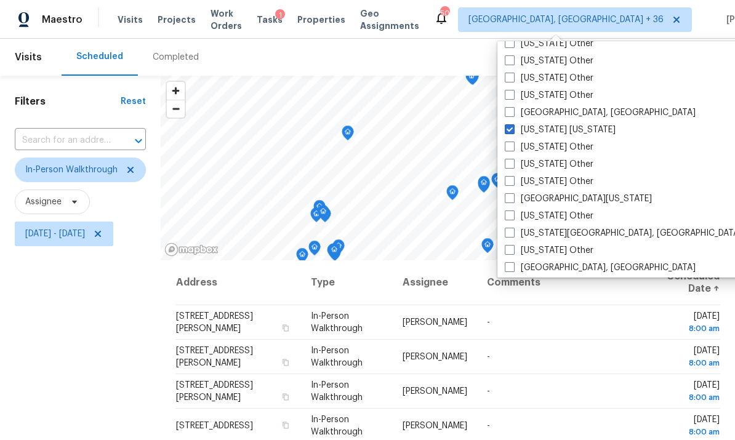
scroll to position [1204, 0]
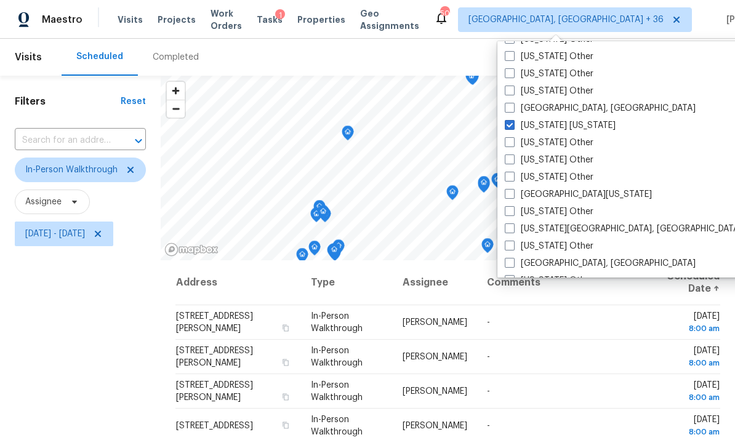
click at [511, 192] on span at bounding box center [510, 194] width 10 height 10
click at [511, 192] on input "[GEOGRAPHIC_DATA][US_STATE]" at bounding box center [509, 192] width 8 height 8
checkbox input "true"
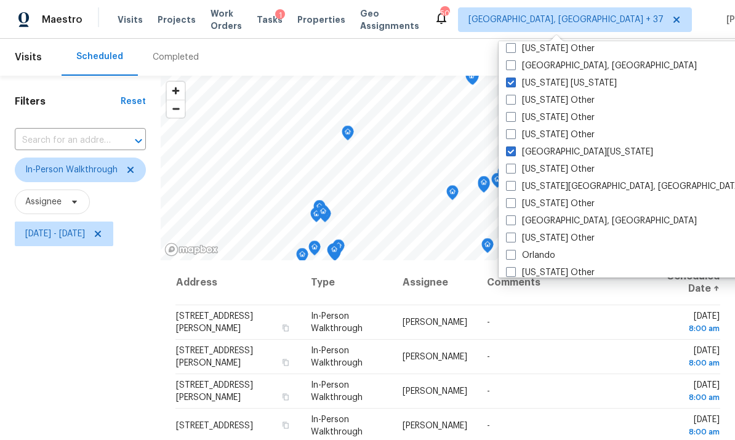
scroll to position [1251, 0]
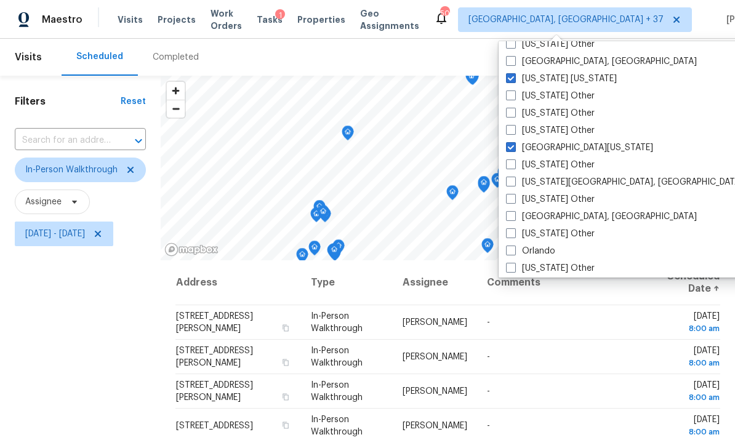
click at [515, 186] on span at bounding box center [511, 182] width 10 height 10
click at [514, 184] on input "[US_STATE][GEOGRAPHIC_DATA], [GEOGRAPHIC_DATA]" at bounding box center [510, 180] width 8 height 8
checkbox input "true"
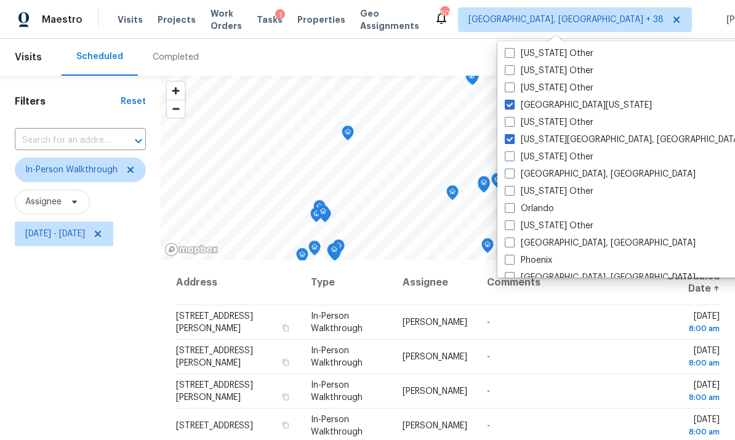
scroll to position [1297, 0]
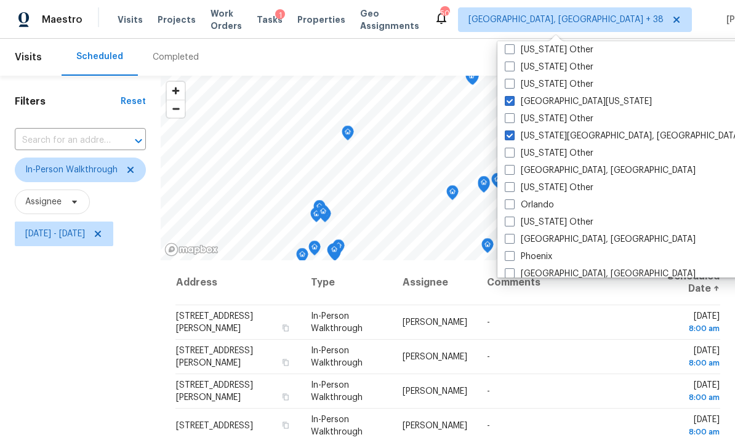
click at [511, 206] on span at bounding box center [510, 204] width 10 height 10
click at [511, 206] on input "Orlando" at bounding box center [509, 203] width 8 height 8
checkbox input "true"
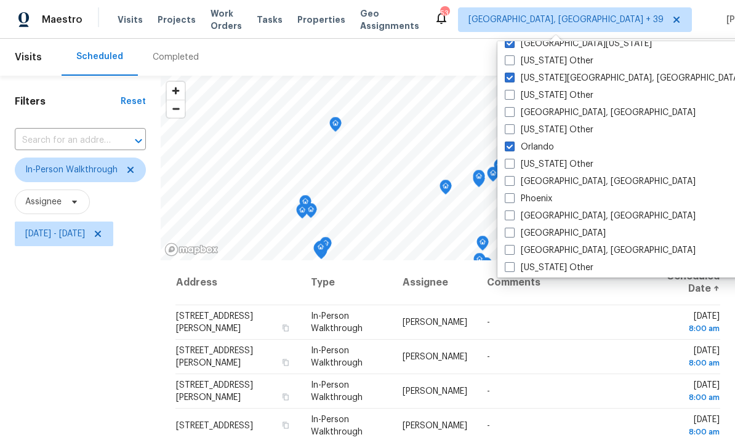
scroll to position [1356, 0]
click at [513, 183] on span at bounding box center [510, 180] width 10 height 10
click at [513, 183] on input "[GEOGRAPHIC_DATA], [GEOGRAPHIC_DATA]" at bounding box center [509, 179] width 8 height 8
checkbox input "true"
click at [511, 198] on span at bounding box center [509, 198] width 10 height 10
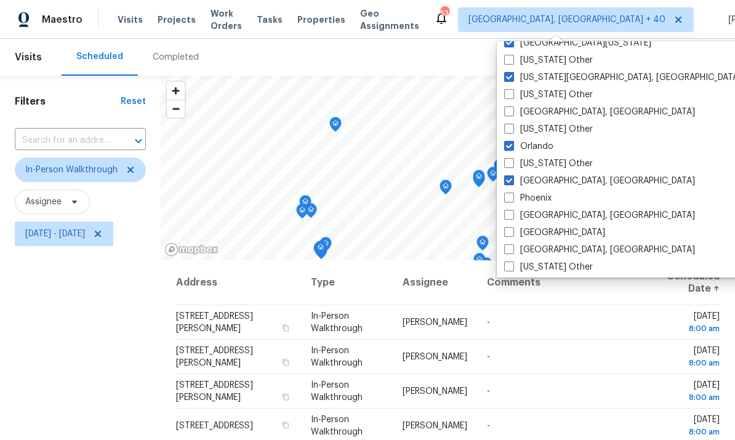
click at [511, 198] on input "Phoenix" at bounding box center [508, 196] width 8 height 8
checkbox input "true"
click at [514, 214] on span at bounding box center [512, 215] width 10 height 10
click at [514, 214] on input "[GEOGRAPHIC_DATA], [GEOGRAPHIC_DATA]" at bounding box center [511, 213] width 8 height 8
checkbox input "true"
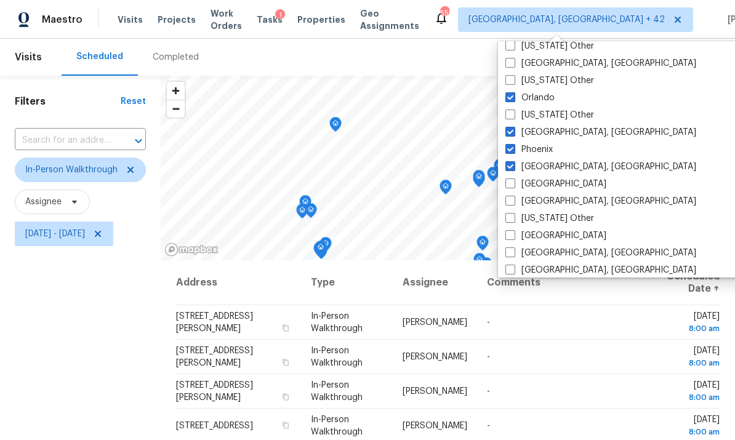
scroll to position [1409, 0]
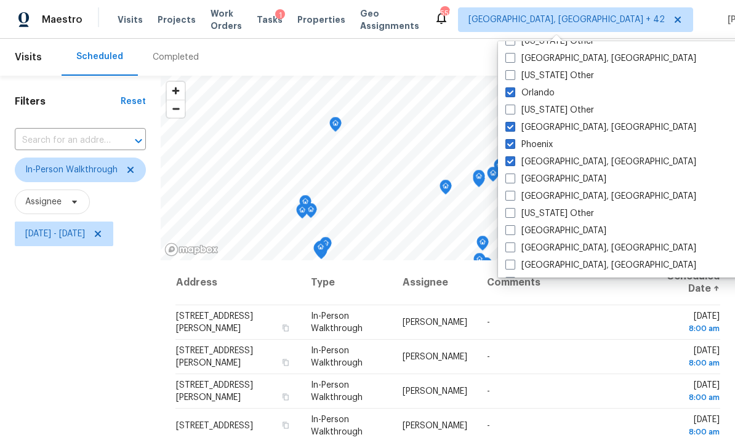
click at [513, 182] on span at bounding box center [510, 179] width 10 height 10
click at [513, 181] on input "[GEOGRAPHIC_DATA]" at bounding box center [509, 177] width 8 height 8
checkbox input "true"
click at [515, 198] on label "[GEOGRAPHIC_DATA], [GEOGRAPHIC_DATA]" at bounding box center [600, 196] width 191 height 12
click at [513, 198] on input "[GEOGRAPHIC_DATA], [GEOGRAPHIC_DATA]" at bounding box center [509, 194] width 8 height 8
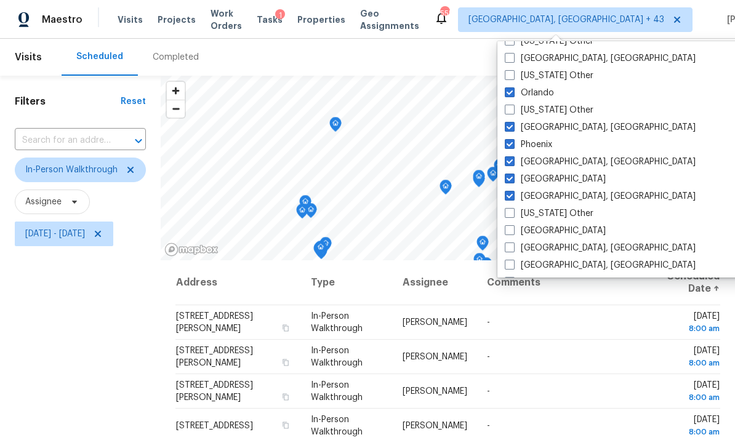
checkbox input "true"
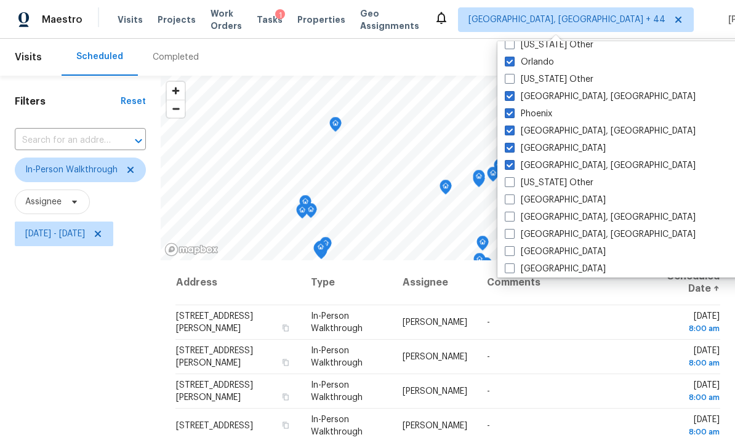
scroll to position [1450, 0]
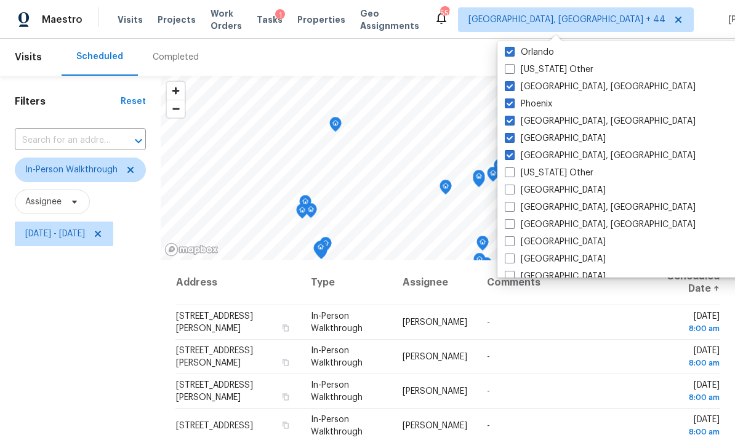
click at [511, 190] on span at bounding box center [510, 190] width 10 height 10
click at [511, 190] on input "[GEOGRAPHIC_DATA]" at bounding box center [509, 188] width 8 height 8
checkbox input "true"
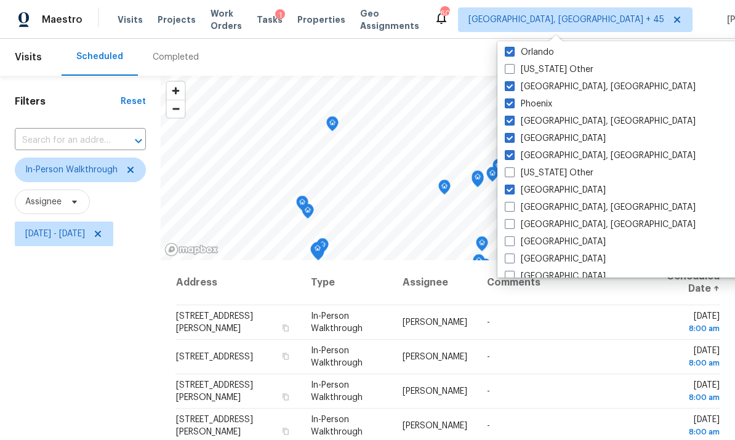
click at [514, 208] on span at bounding box center [510, 207] width 10 height 10
click at [513, 208] on input "[GEOGRAPHIC_DATA], [GEOGRAPHIC_DATA]" at bounding box center [509, 205] width 8 height 8
checkbox input "true"
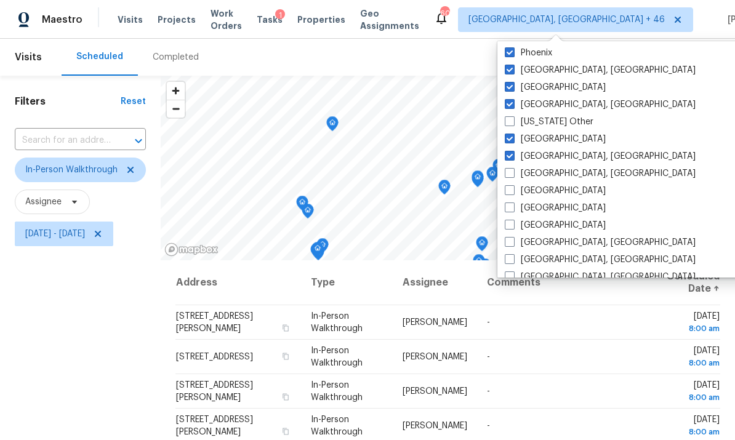
scroll to position [1502, 0]
click at [513, 193] on span at bounding box center [510, 189] width 10 height 10
click at [513, 191] on input "[GEOGRAPHIC_DATA]" at bounding box center [509, 187] width 8 height 8
checkbox input "true"
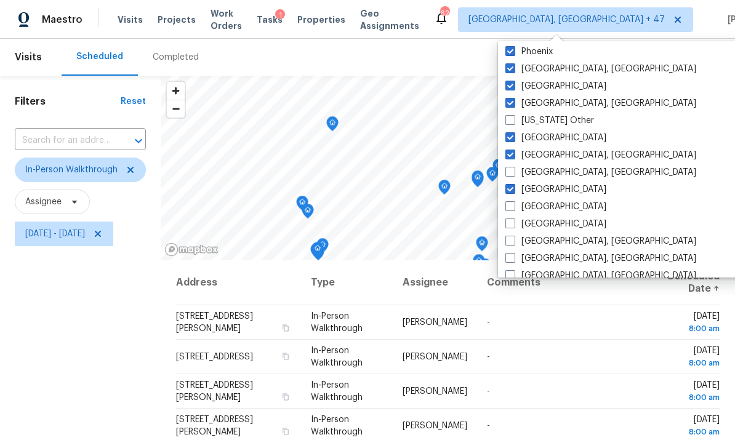
click at [511, 207] on span at bounding box center [510, 206] width 10 height 10
click at [511, 207] on input "[GEOGRAPHIC_DATA]" at bounding box center [509, 205] width 8 height 8
checkbox input "true"
click at [508, 223] on span at bounding box center [510, 223] width 10 height 10
click at [508, 223] on input "[GEOGRAPHIC_DATA]" at bounding box center [509, 222] width 8 height 8
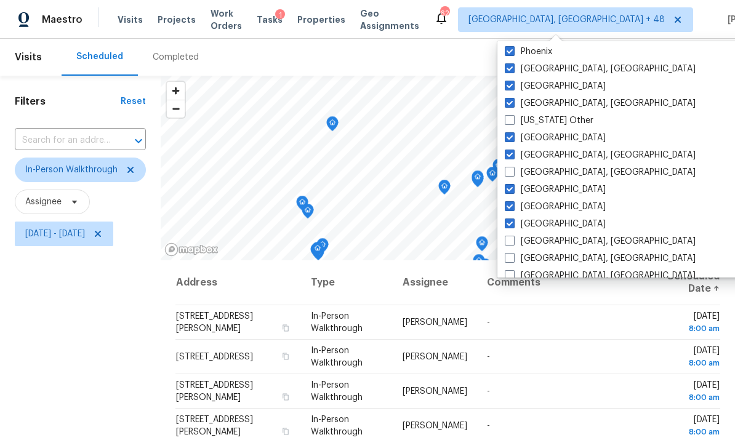
checkbox input "true"
click at [511, 241] on span at bounding box center [510, 241] width 10 height 10
click at [511, 241] on input "[GEOGRAPHIC_DATA], [GEOGRAPHIC_DATA]" at bounding box center [509, 239] width 8 height 8
checkbox input "true"
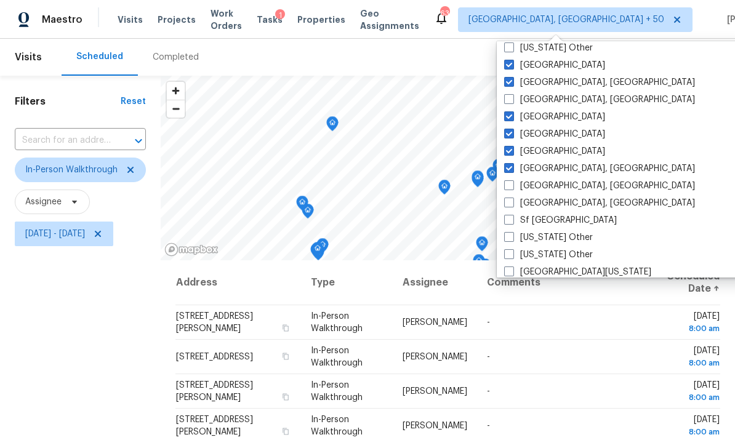
scroll to position [1577, 0]
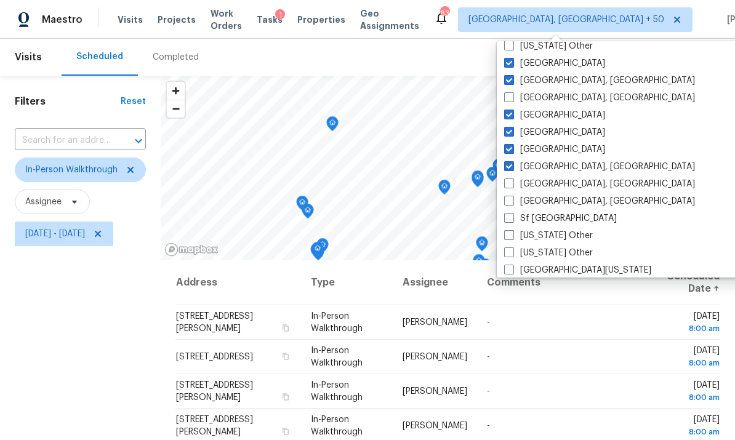
click at [511, 186] on span at bounding box center [509, 183] width 10 height 10
click at [511, 186] on input "[GEOGRAPHIC_DATA], [GEOGRAPHIC_DATA]" at bounding box center [508, 182] width 8 height 8
checkbox input "true"
click at [515, 203] on span at bounding box center [512, 201] width 10 height 10
click at [515, 203] on input "[GEOGRAPHIC_DATA], [GEOGRAPHIC_DATA]" at bounding box center [511, 199] width 8 height 8
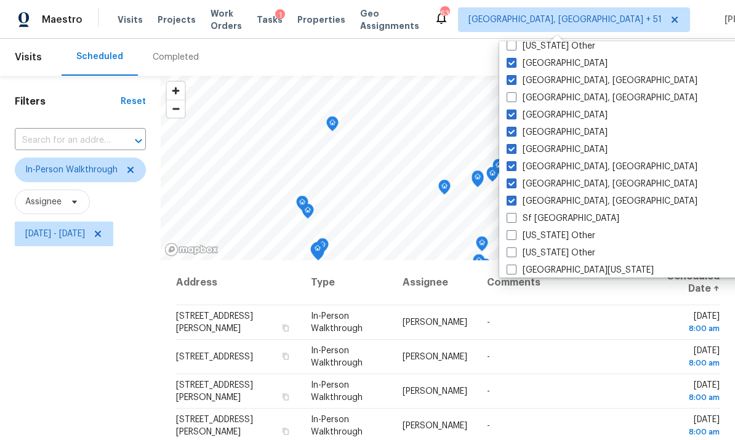
checkbox input "true"
click at [518, 216] on label "Sf [GEOGRAPHIC_DATA]" at bounding box center [561, 218] width 113 height 12
click at [513, 216] on input "Sf [GEOGRAPHIC_DATA]" at bounding box center [509, 216] width 8 height 8
checkbox input "true"
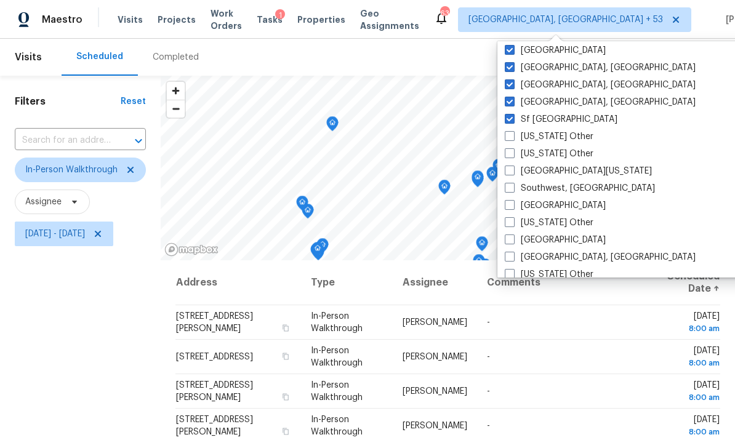
scroll to position [1681, 0]
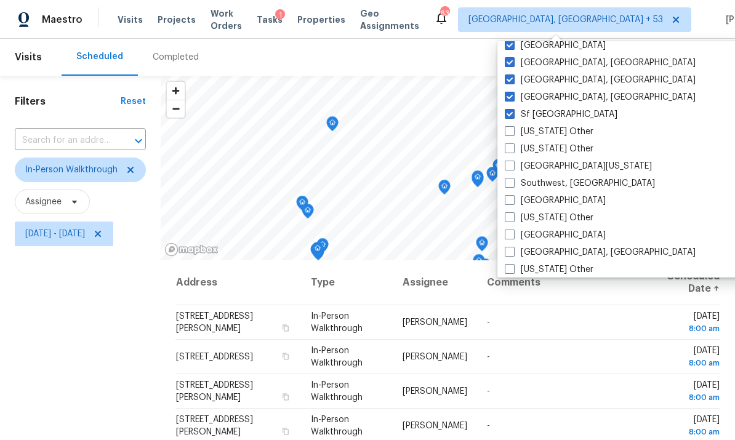
click at [513, 187] on span at bounding box center [510, 183] width 10 height 10
click at [513, 185] on input "Southwest, [GEOGRAPHIC_DATA]" at bounding box center [509, 181] width 8 height 8
checkbox input "true"
click at [512, 201] on span at bounding box center [510, 200] width 10 height 10
click at [512, 201] on input "[GEOGRAPHIC_DATA]" at bounding box center [509, 198] width 8 height 8
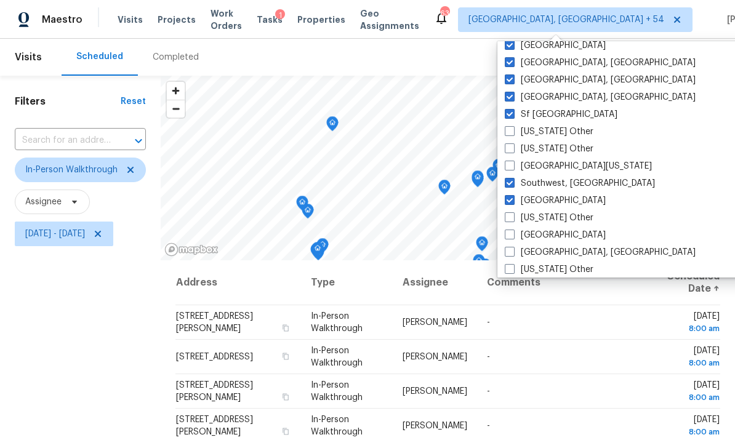
checkbox input "true"
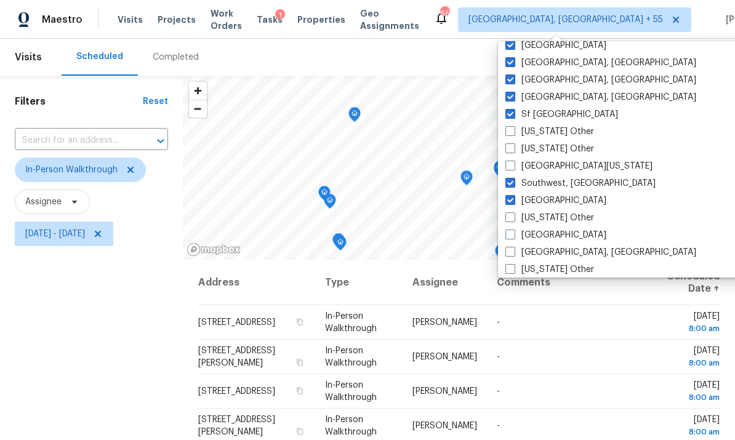
click at [512, 231] on span at bounding box center [510, 235] width 10 height 10
click at [512, 231] on input "[GEOGRAPHIC_DATA]" at bounding box center [509, 233] width 8 height 8
checkbox input "true"
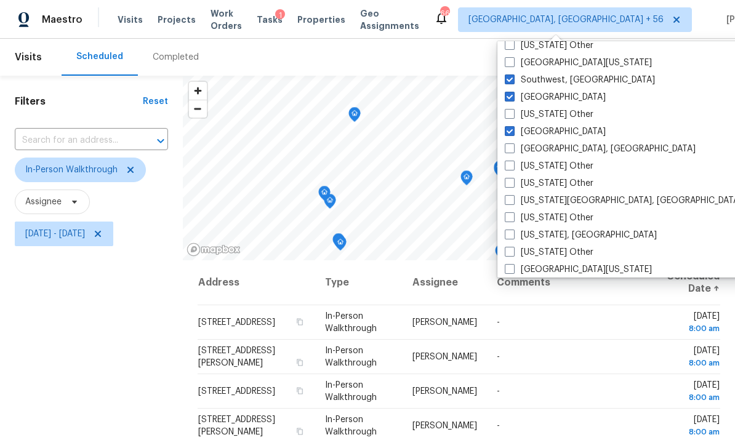
scroll to position [1788, 0]
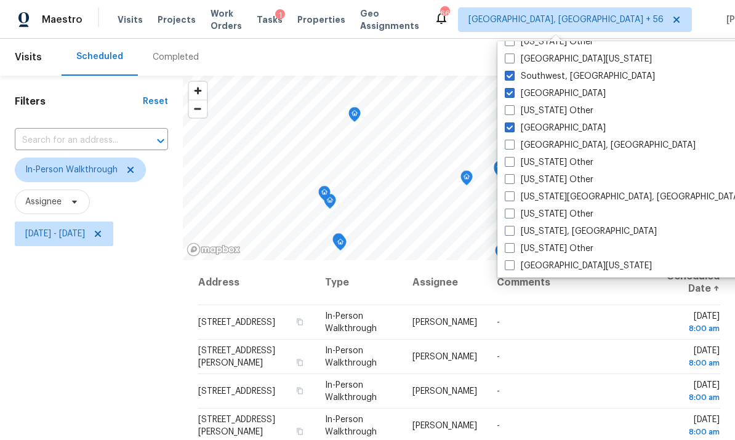
click at [514, 201] on span at bounding box center [510, 196] width 10 height 10
click at [513, 199] on input "[US_STATE][GEOGRAPHIC_DATA], [GEOGRAPHIC_DATA]" at bounding box center [509, 195] width 8 height 8
checkbox input "true"
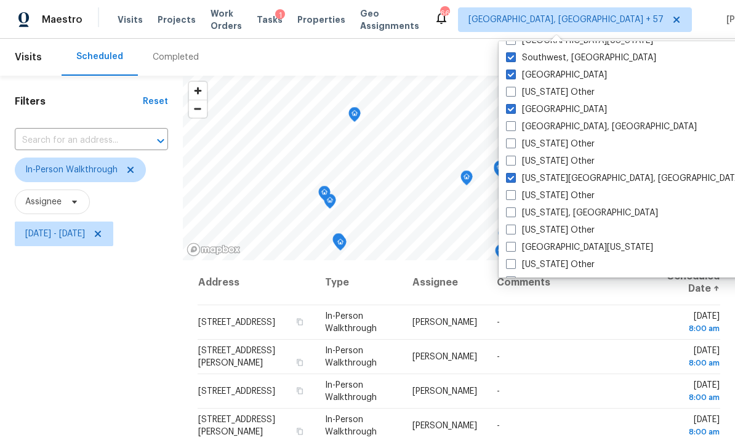
click at [513, 211] on span at bounding box center [511, 212] width 10 height 10
click at [513, 211] on input "[US_STATE], [GEOGRAPHIC_DATA]" at bounding box center [510, 211] width 8 height 8
checkbox input "true"
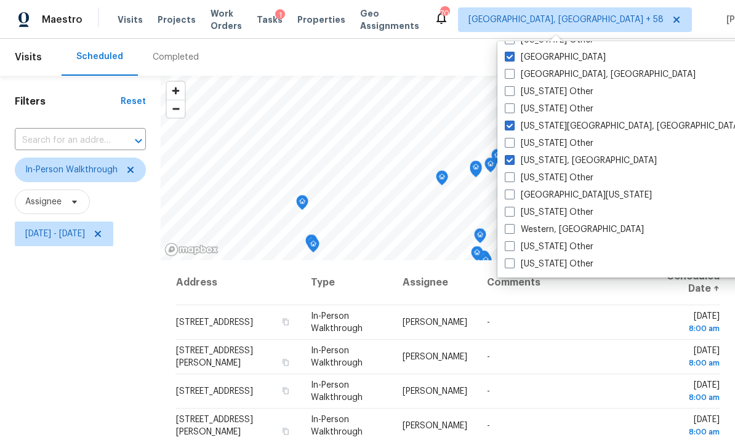
scroll to position [1859, 0]
click at [86, 372] on div "Filters Reset ​ In-Person Walkthrough Assignee [DATE] - [DATE]" at bounding box center [80, 344] width 161 height 537
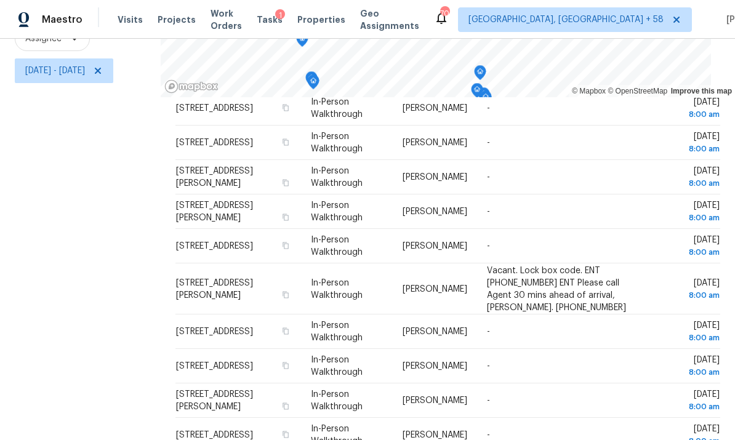
scroll to position [395, 0]
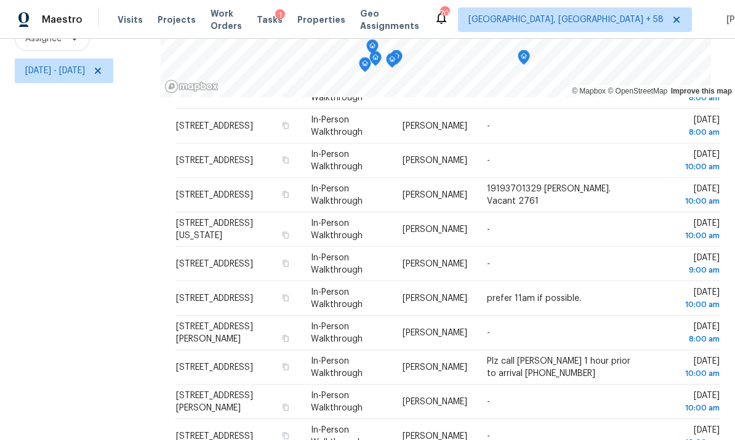
scroll to position [46, 0]
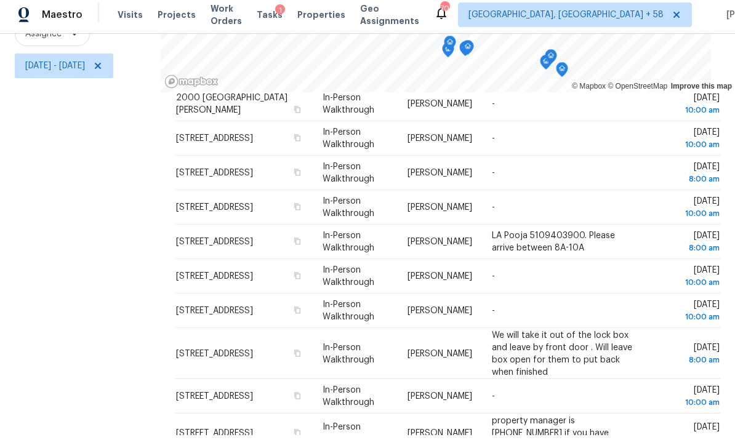
scroll to position [399, 0]
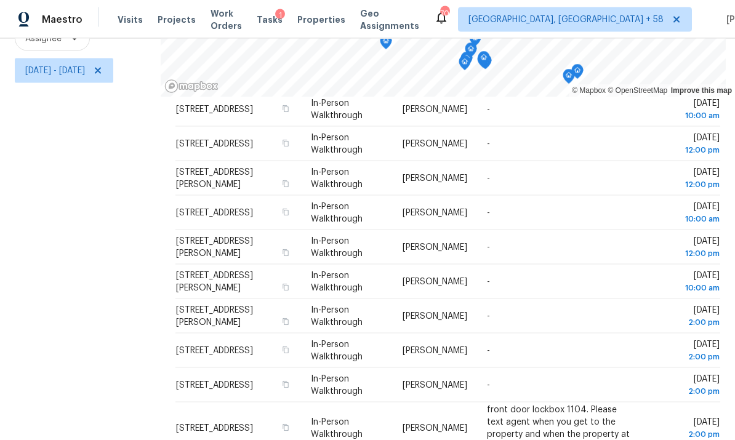
scroll to position [46, 0]
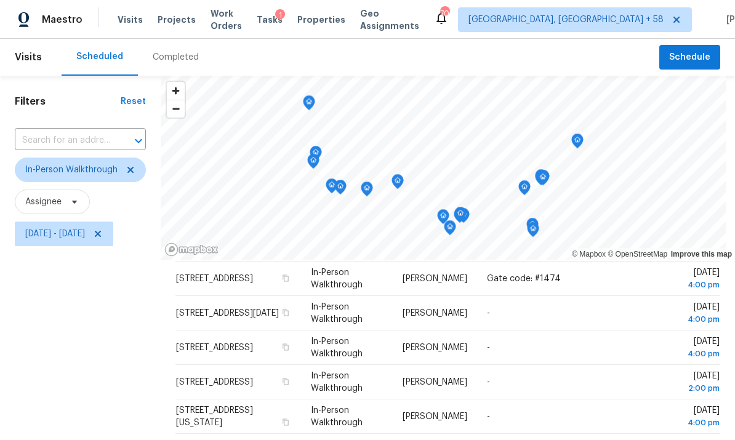
scroll to position [0, 0]
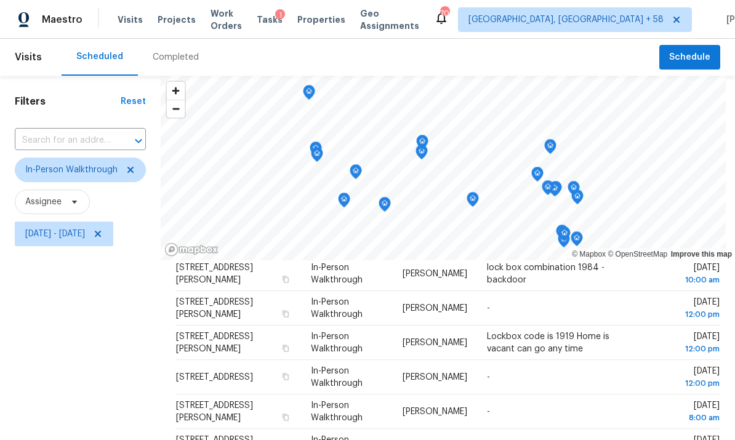
click at [106, 398] on div "Filters Reset ​ In-Person Walkthrough Assignee [DATE] - [DATE]" at bounding box center [80, 344] width 161 height 537
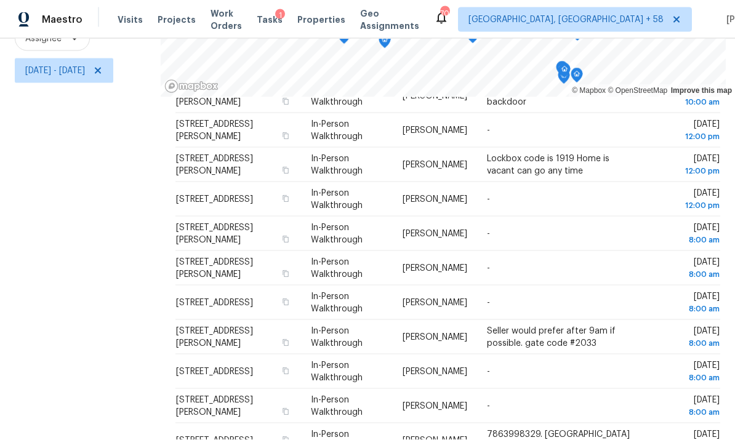
scroll to position [46, 0]
